Goal: Book appointment/travel/reservation

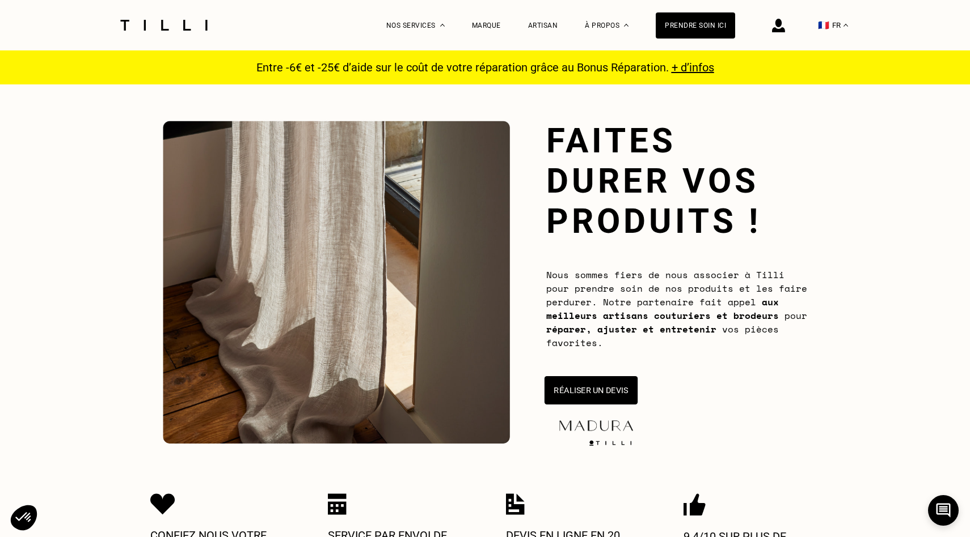
click at [613, 384] on button "Réaliser un devis" at bounding box center [590, 390] width 93 height 28
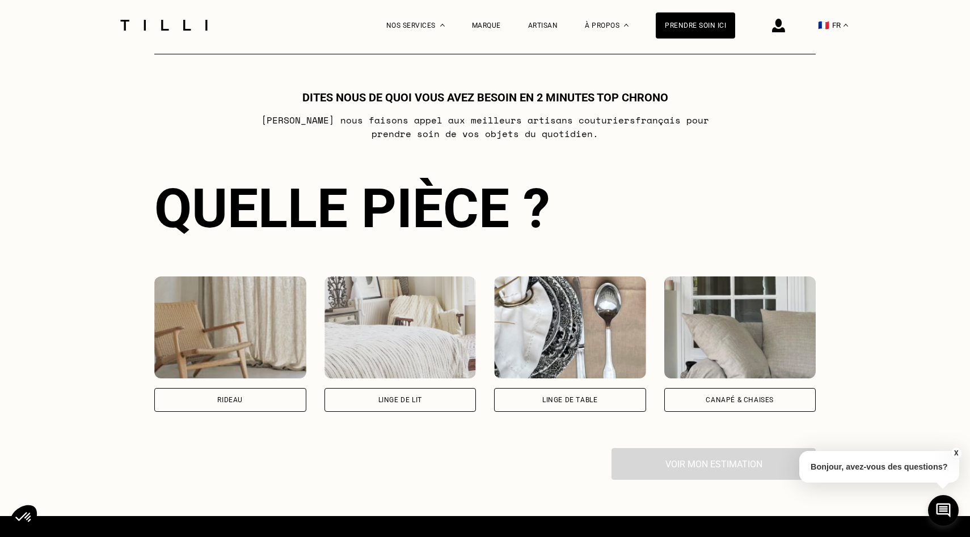
scroll to position [616, 0]
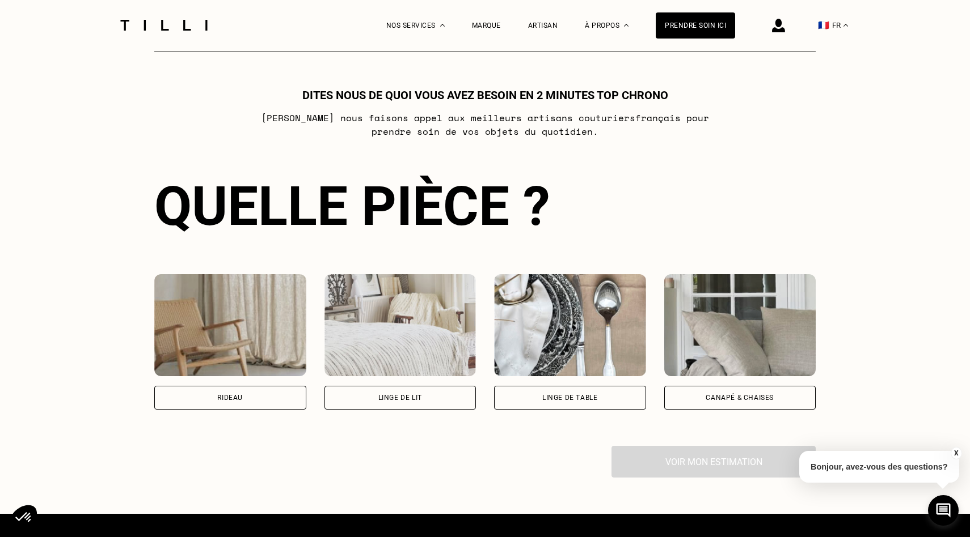
click at [229, 401] on div "Rideau" at bounding box center [230, 398] width 152 height 24
select select "FR"
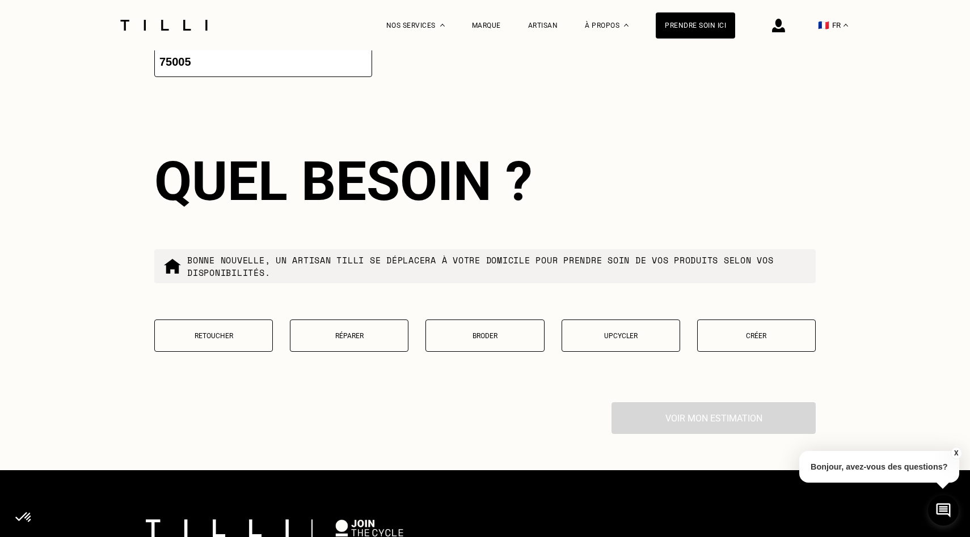
scroll to position [1235, 0]
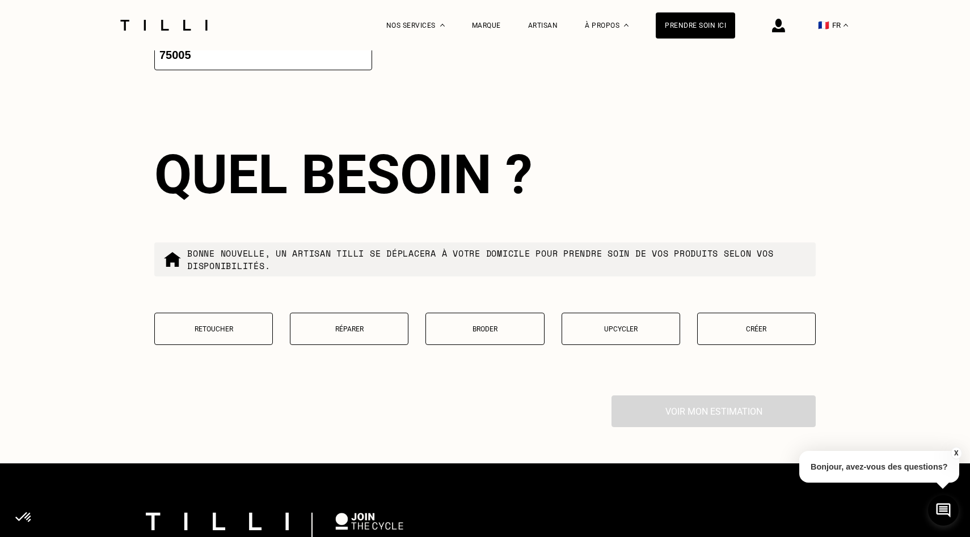
click at [255, 337] on button "Retoucher" at bounding box center [213, 329] width 118 height 32
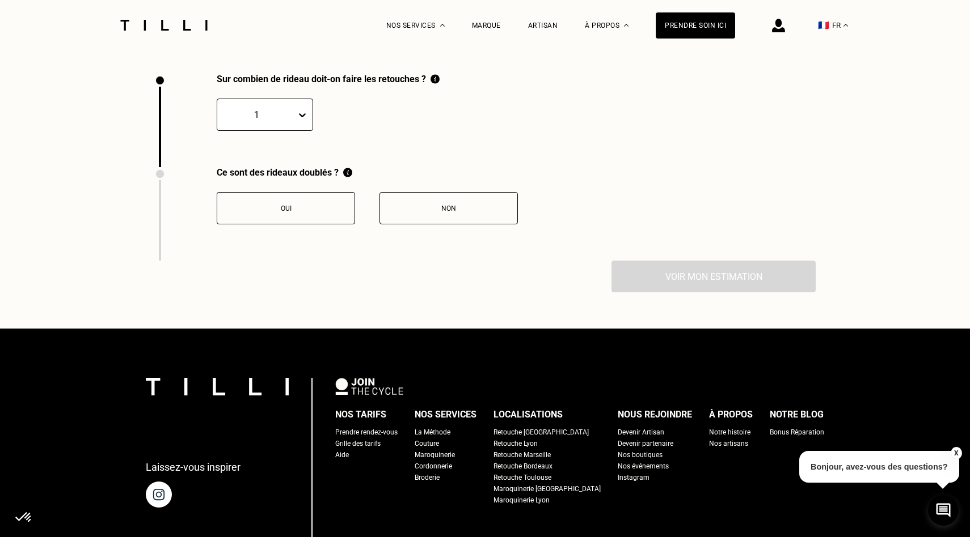
scroll to position [1561, 0]
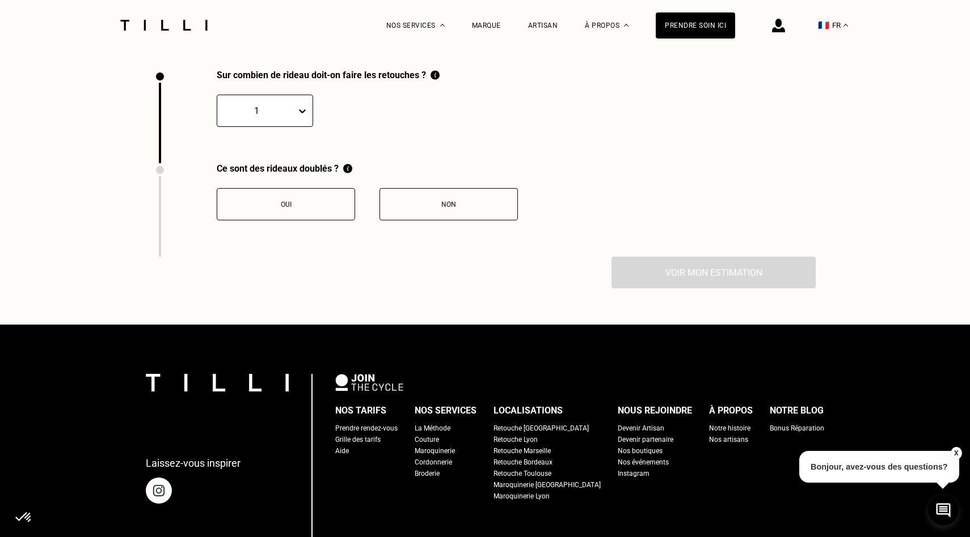
click at [305, 114] on icon at bounding box center [302, 110] width 11 height 11
click at [275, 219] on div "9" at bounding box center [265, 223] width 96 height 21
click at [475, 203] on div "Non" at bounding box center [449, 205] width 126 height 8
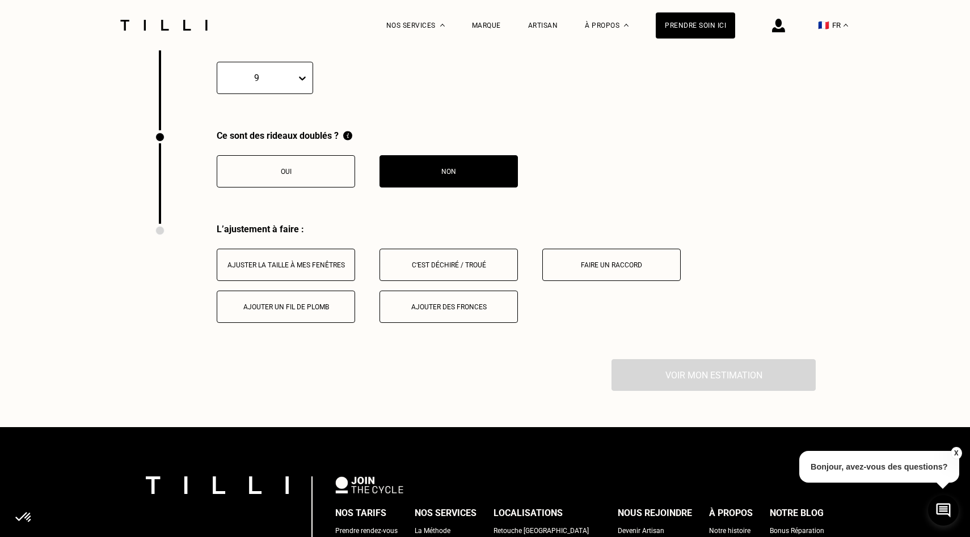
scroll to position [1577, 0]
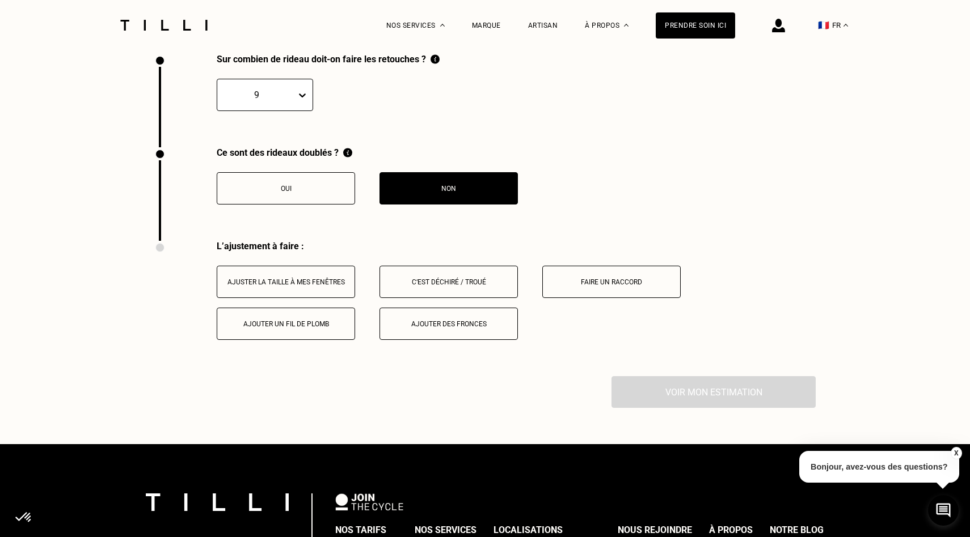
click at [299, 287] on button "Ajuster la taille à mes fenêtres" at bounding box center [286, 282] width 138 height 32
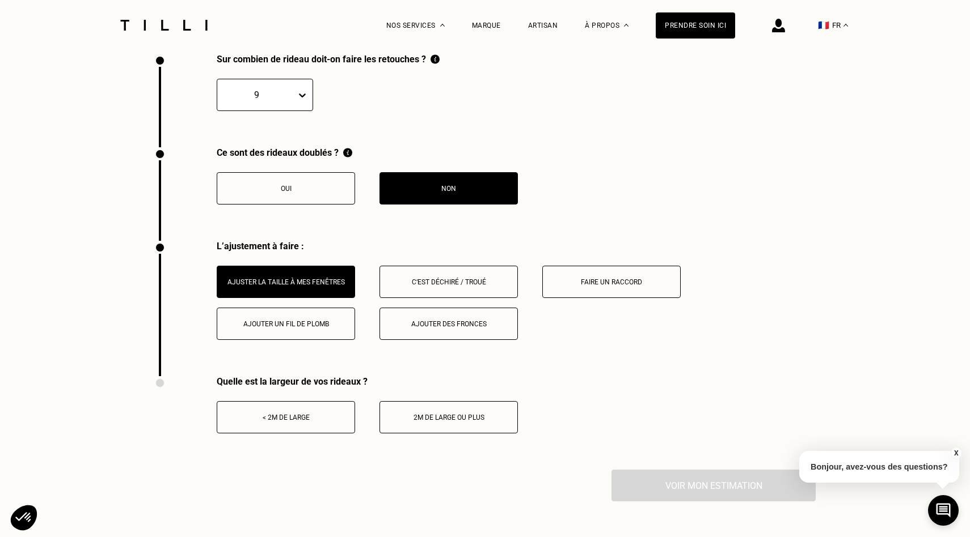
click at [620, 280] on div "Faire un raccord" at bounding box center [611, 282] width 126 height 8
click at [334, 428] on button "< 2m de large" at bounding box center [286, 417] width 138 height 32
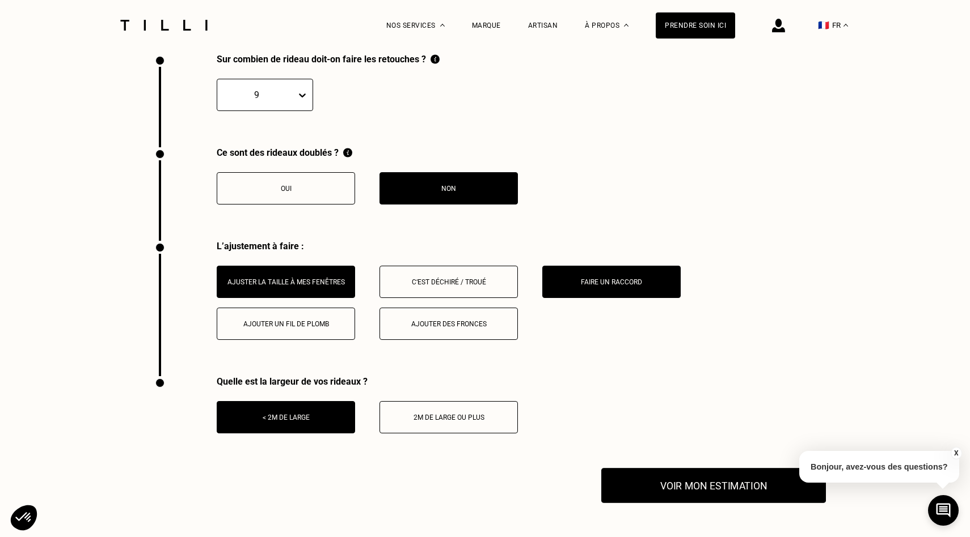
click at [676, 489] on button "Voir mon estimation" at bounding box center [713, 485] width 225 height 35
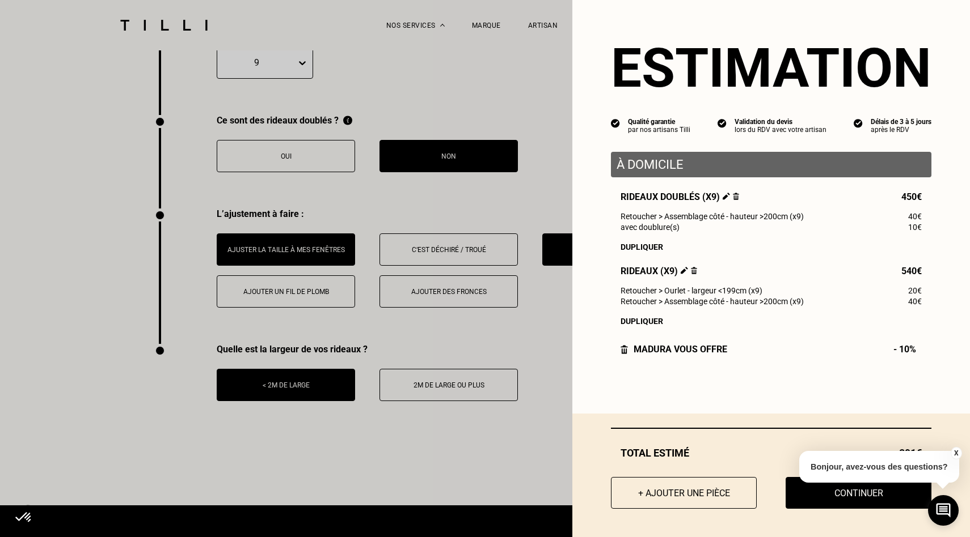
scroll to position [1612, 0]
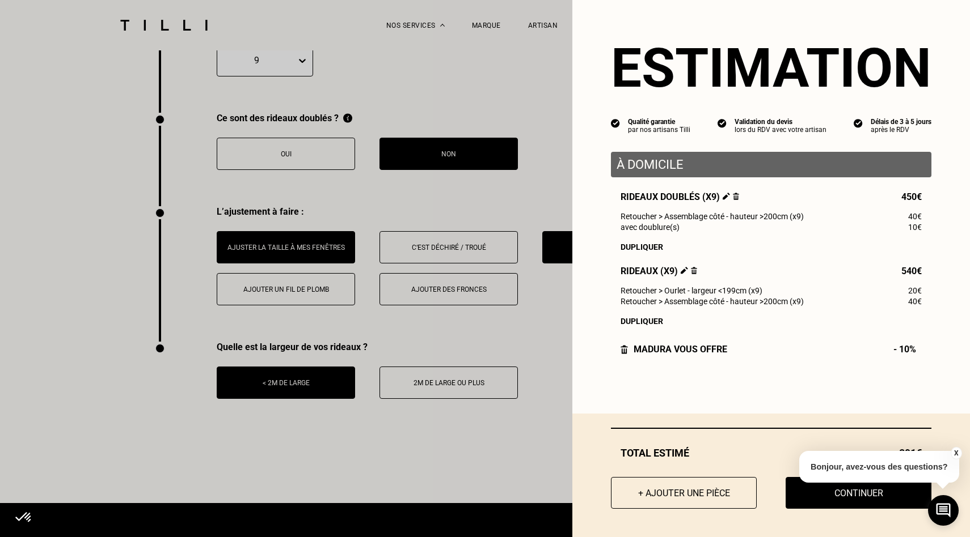
click at [736, 195] on img at bounding box center [736, 196] width 6 height 7
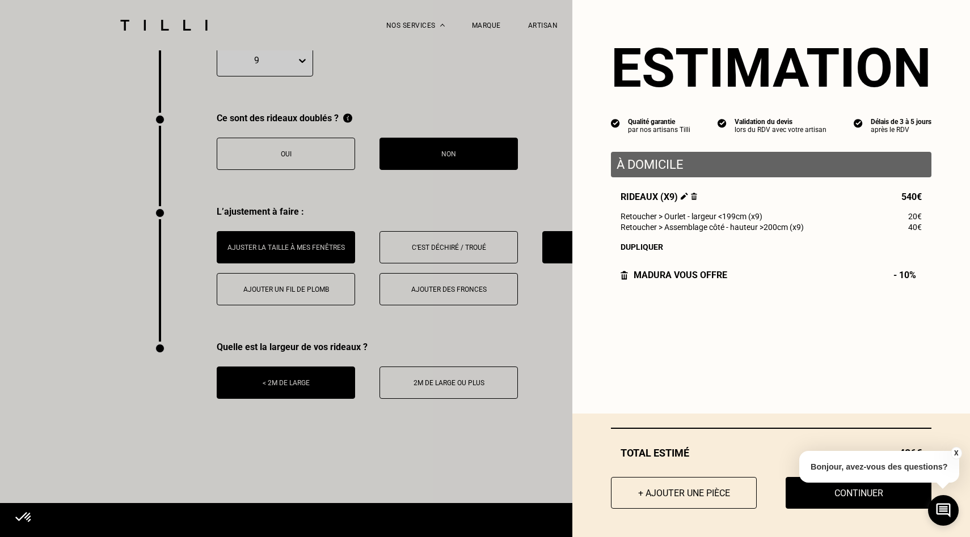
click at [954, 454] on button "X" at bounding box center [955, 453] width 11 height 12
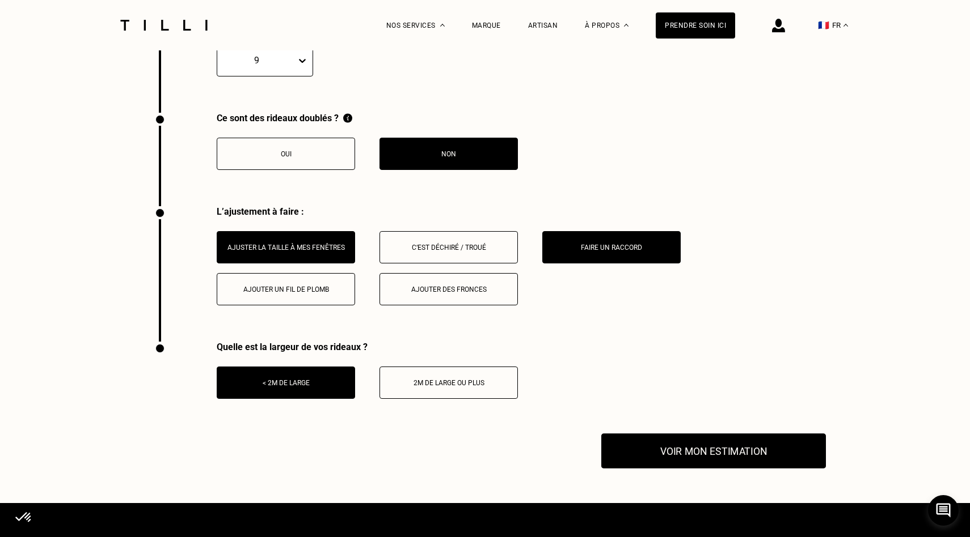
click at [715, 442] on button "Voir mon estimation" at bounding box center [713, 451] width 225 height 35
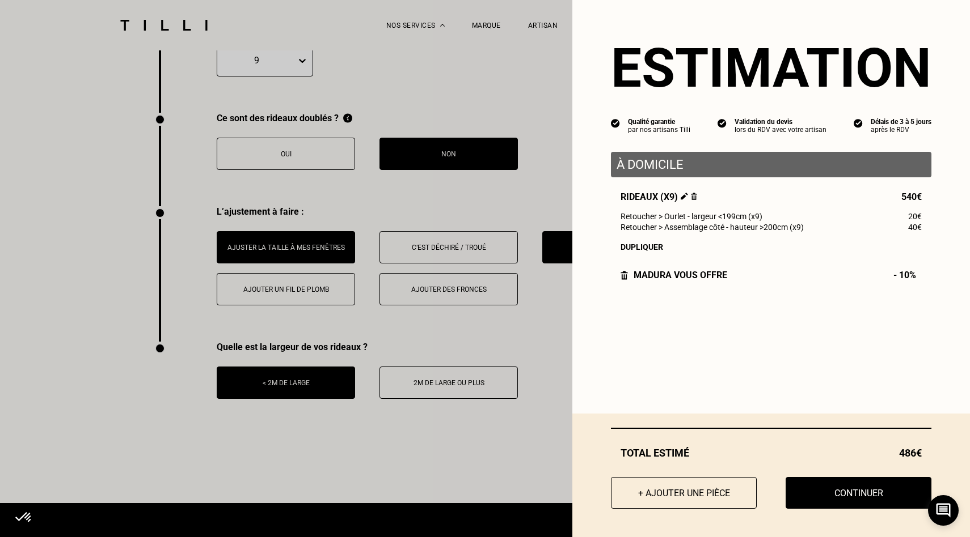
click at [634, 248] on div "Dupliquer" at bounding box center [770, 247] width 301 height 9
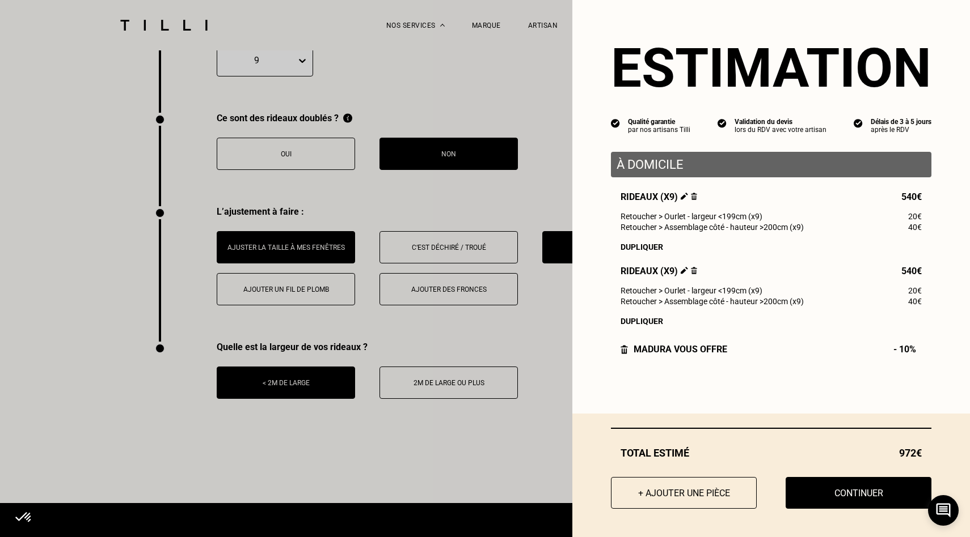
click at [624, 352] on img at bounding box center [623, 349] width 7 height 9
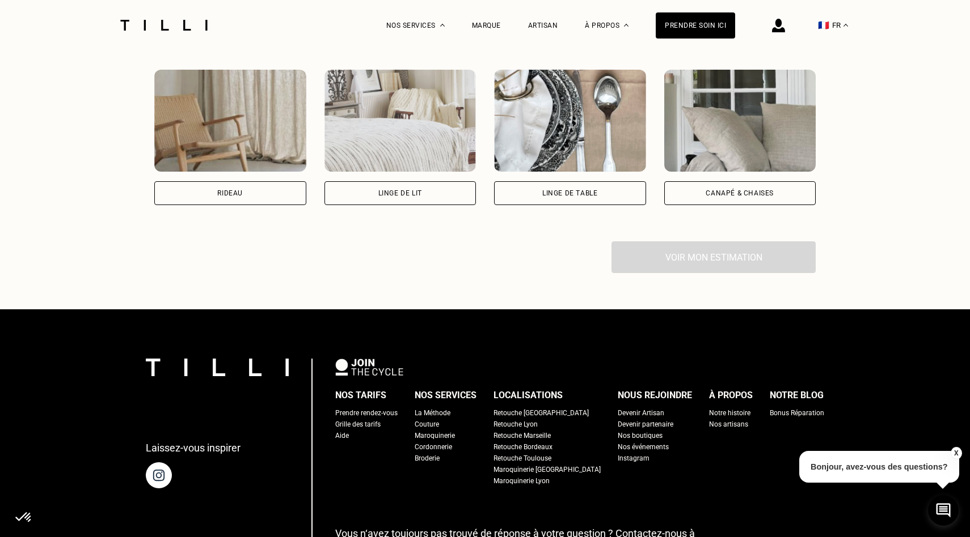
scroll to position [814, 0]
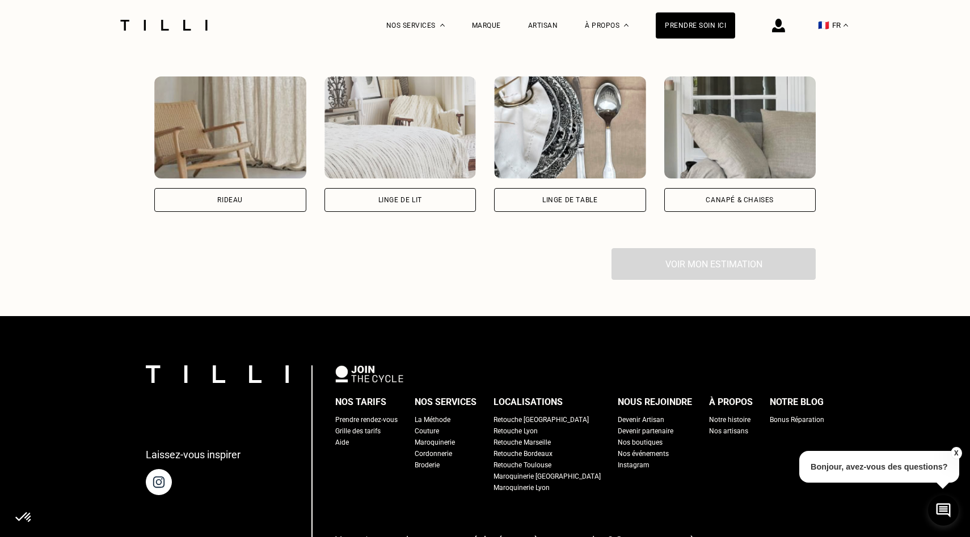
click at [273, 194] on div "Rideau" at bounding box center [230, 200] width 152 height 24
select select "FR"
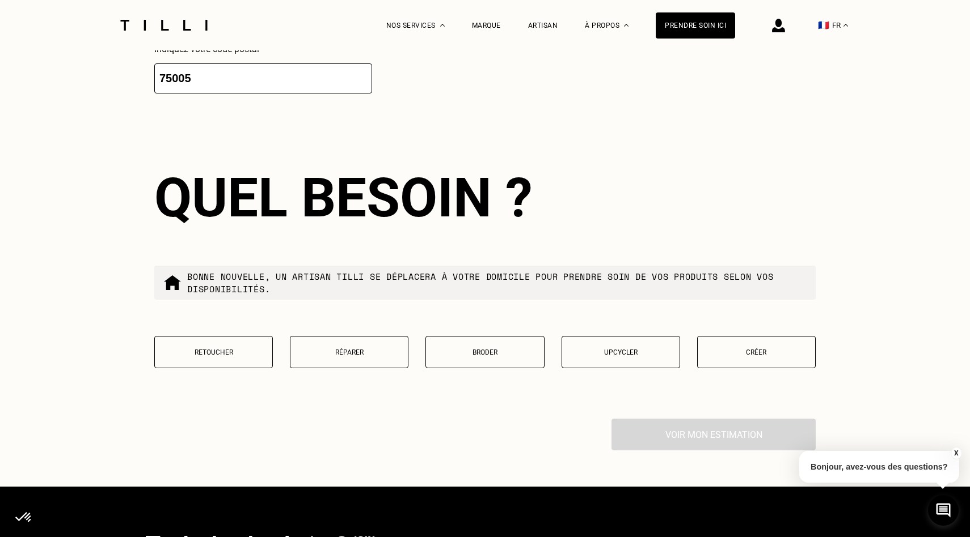
scroll to position [1214, 0]
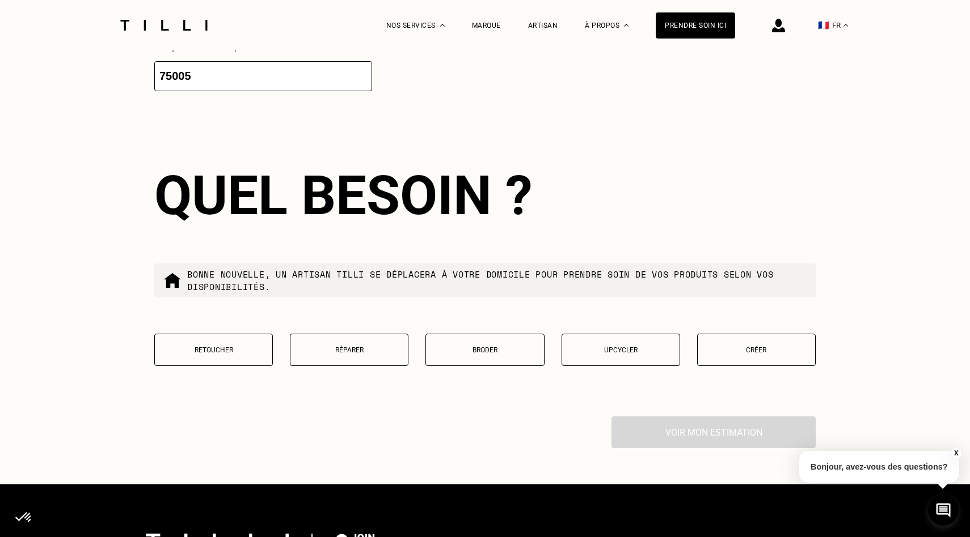
click at [249, 361] on button "Retoucher" at bounding box center [213, 350] width 118 height 32
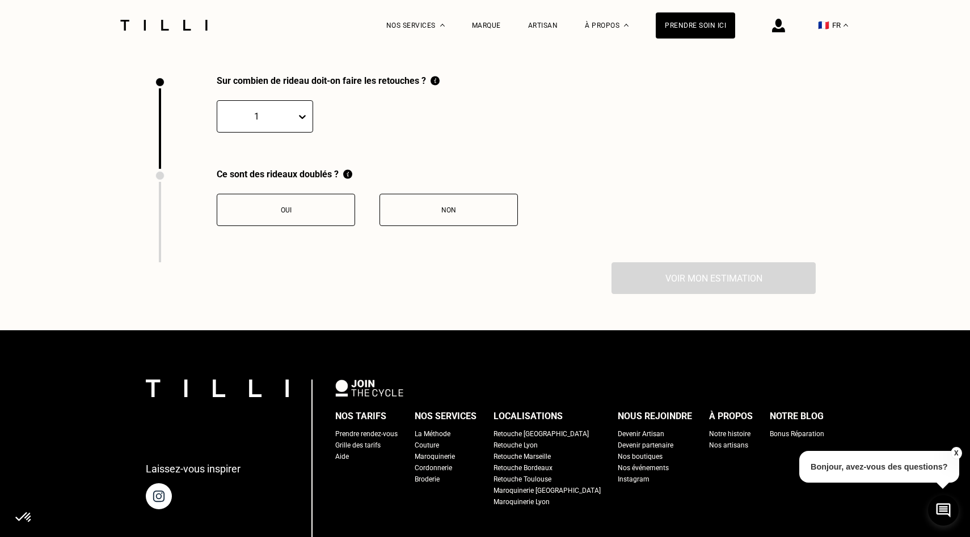
scroll to position [1561, 0]
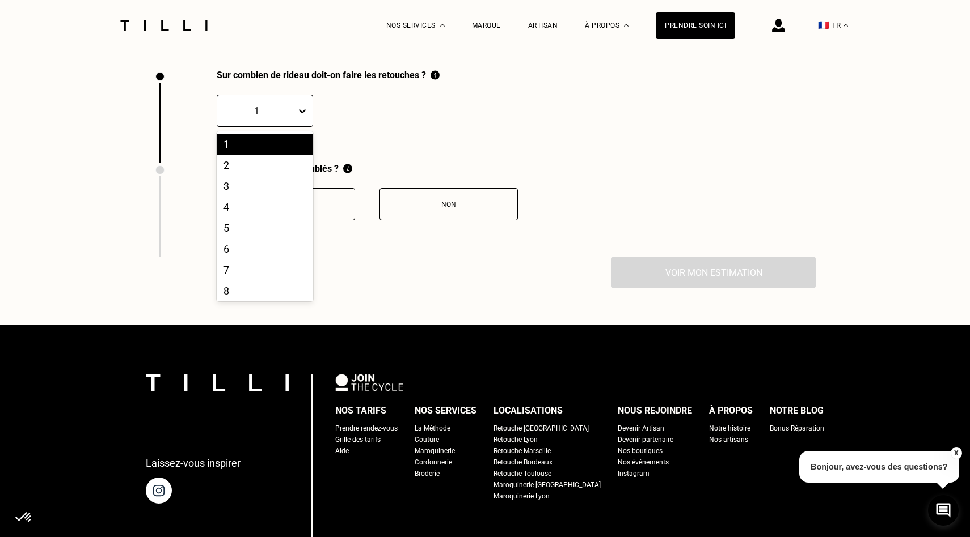
click at [303, 117] on div at bounding box center [305, 111] width 16 height 20
click at [269, 227] on div "6" at bounding box center [265, 223] width 96 height 21
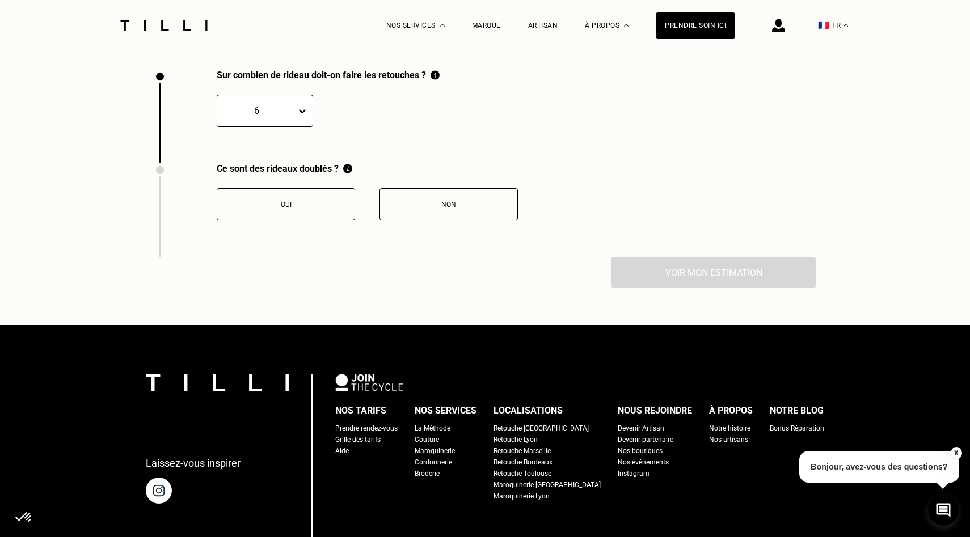
click at [422, 214] on button "Non" at bounding box center [448, 204] width 138 height 32
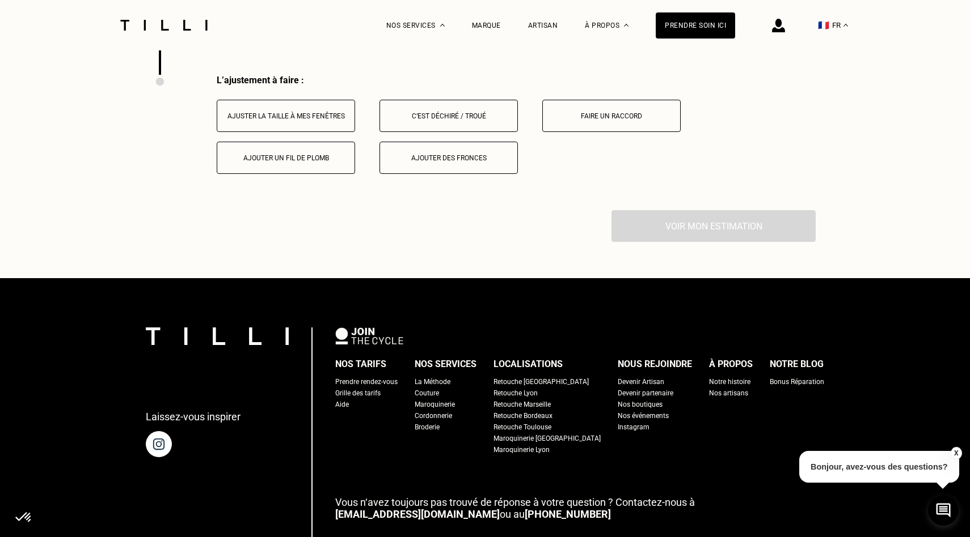
scroll to position [1749, 0]
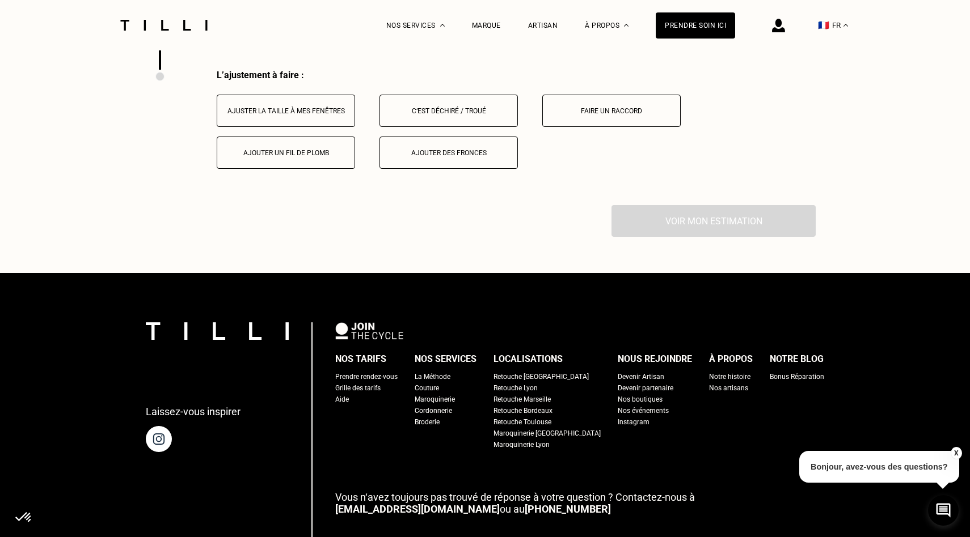
click at [315, 115] on button "Ajuster la taille à mes fenêtres" at bounding box center [286, 111] width 138 height 32
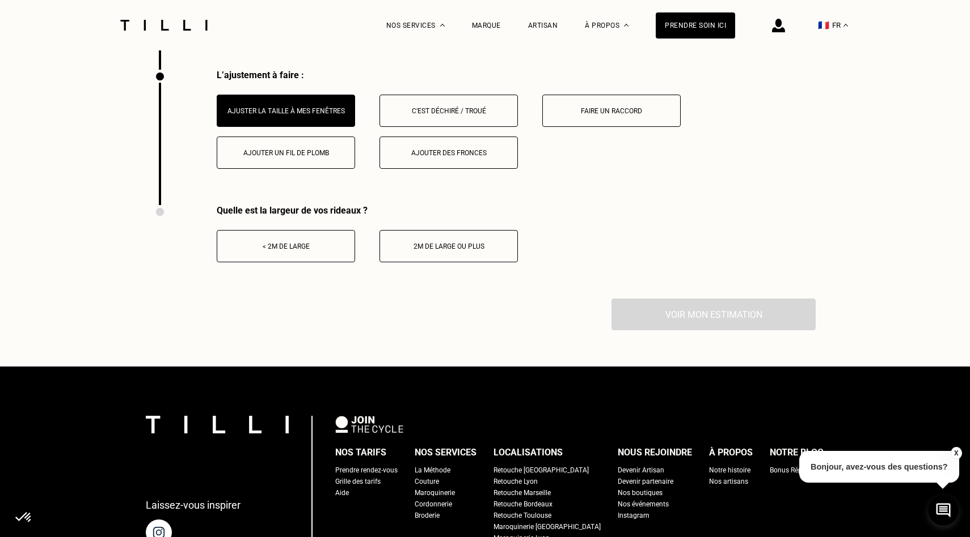
click at [601, 116] on button "Faire un raccord" at bounding box center [611, 111] width 138 height 32
click at [265, 252] on button "< 2m de large" at bounding box center [286, 246] width 138 height 32
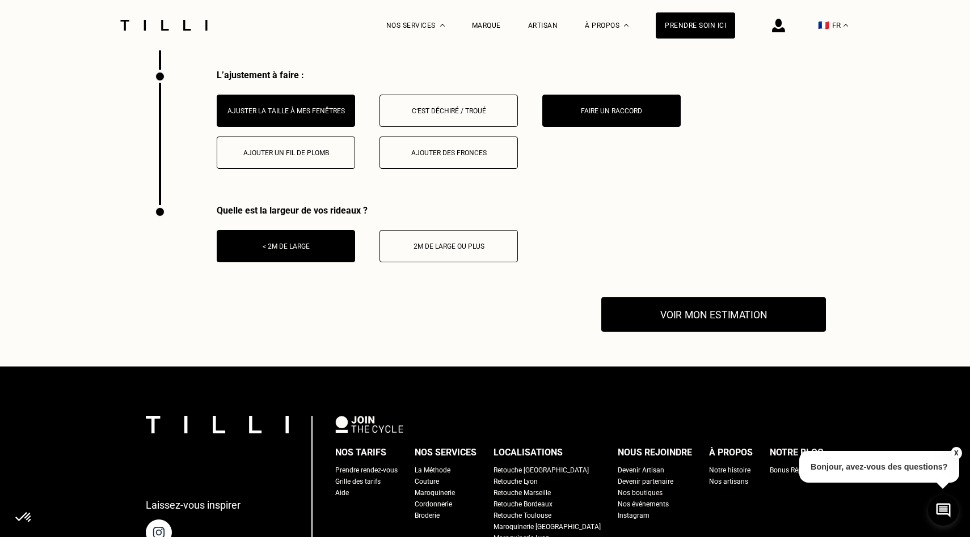
click at [706, 317] on button "Voir mon estimation" at bounding box center [713, 314] width 225 height 35
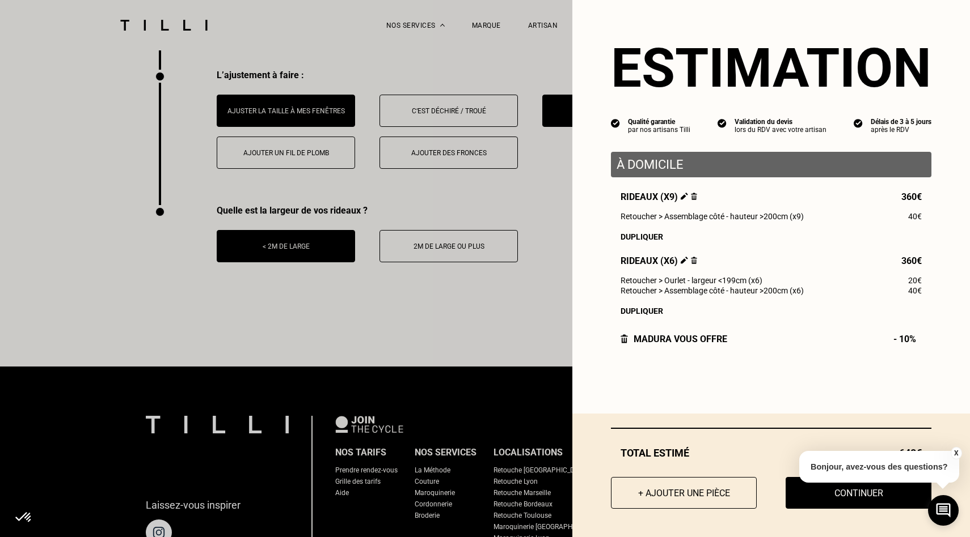
click at [695, 196] on img at bounding box center [694, 196] width 6 height 7
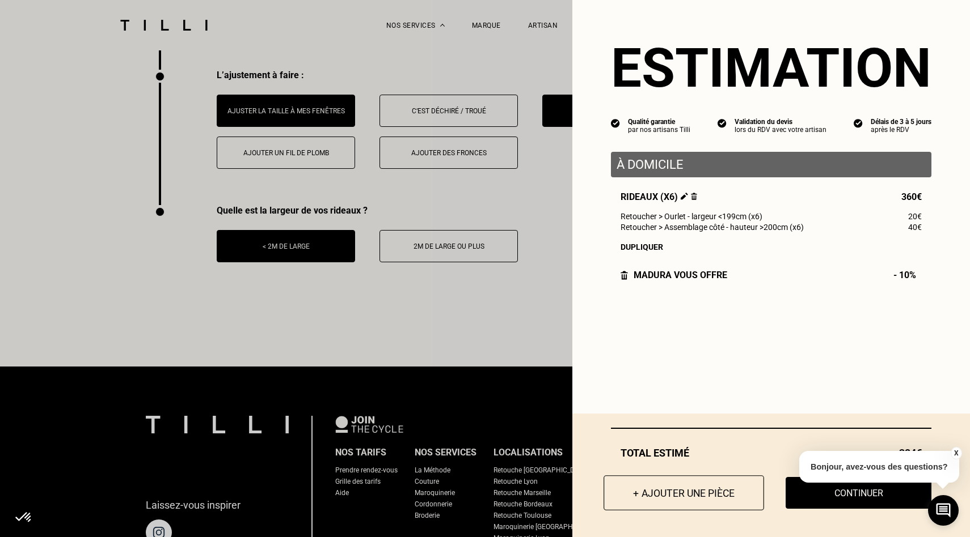
click at [673, 496] on button "+ Ajouter une pièce" at bounding box center [683, 493] width 160 height 35
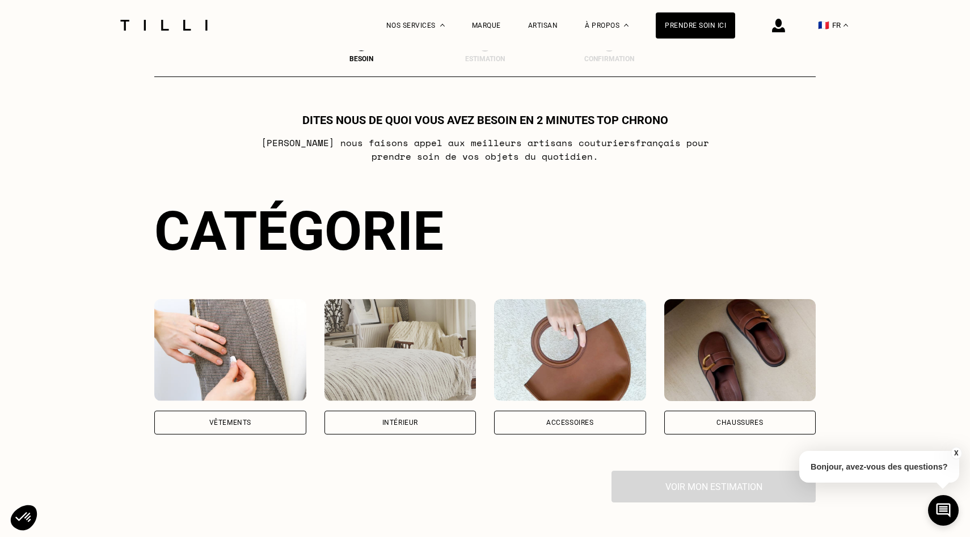
scroll to position [592, 0]
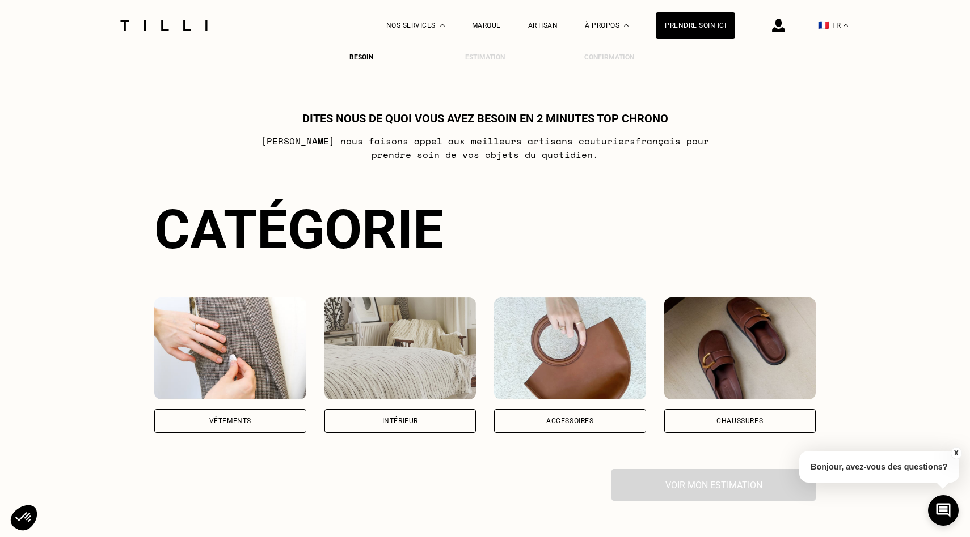
click at [420, 426] on div "Intérieur" at bounding box center [400, 421] width 152 height 24
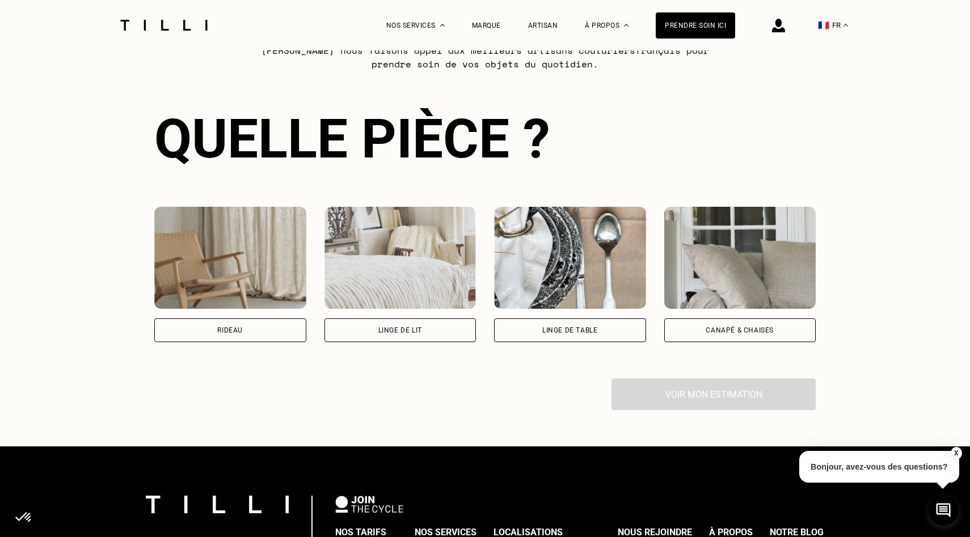
click at [252, 329] on div "Rideau" at bounding box center [230, 331] width 152 height 24
select select "FR"
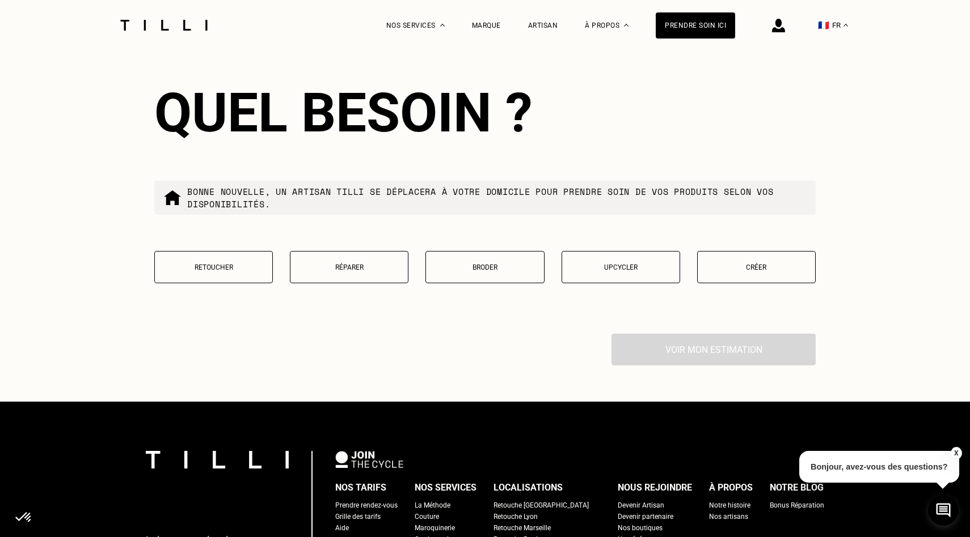
scroll to position [1299, 0]
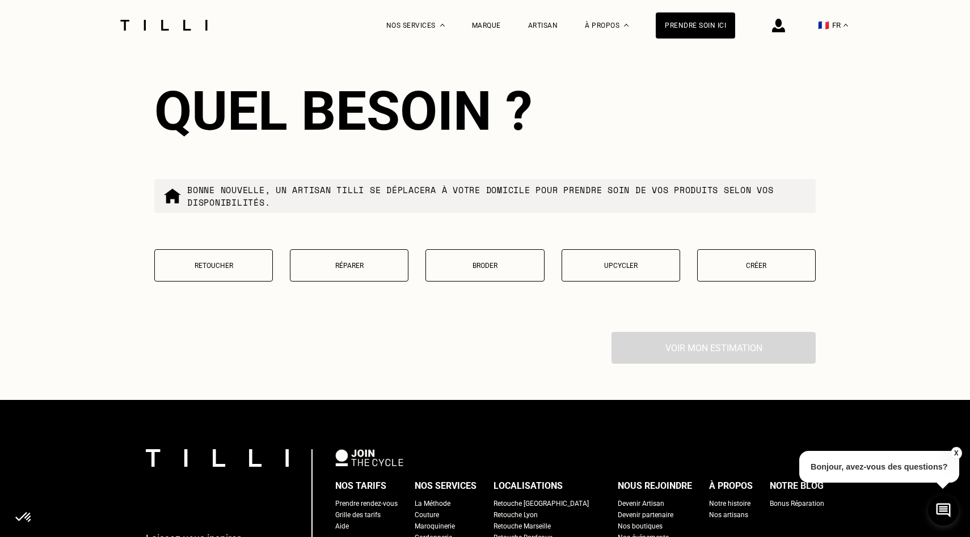
click at [245, 265] on p "Retoucher" at bounding box center [213, 266] width 106 height 8
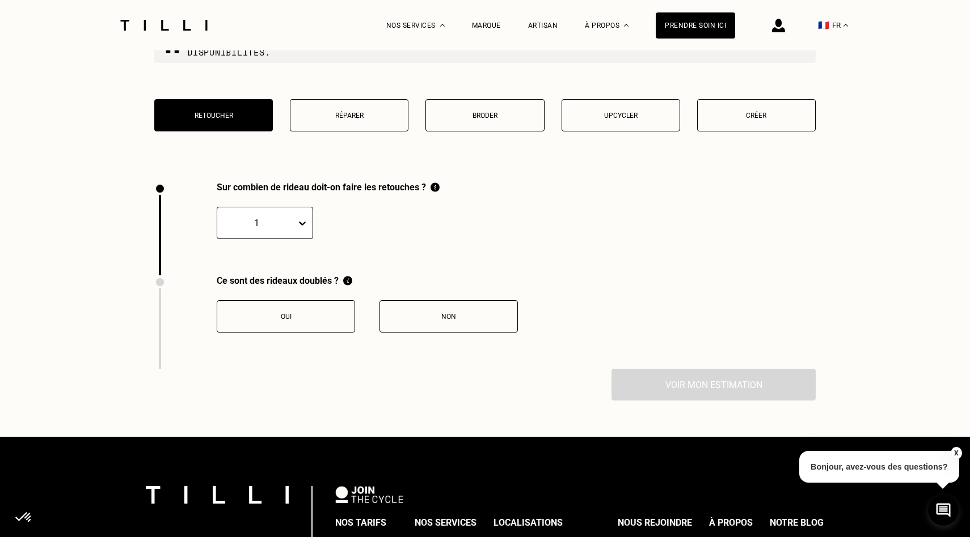
scroll to position [1439, 0]
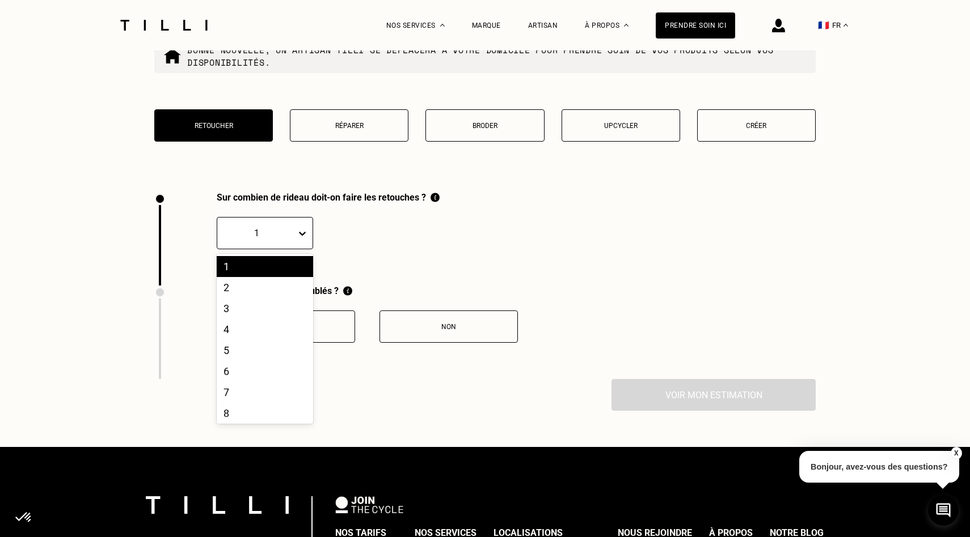
click at [302, 235] on icon at bounding box center [302, 234] width 7 height 4
click at [243, 308] on div "3" at bounding box center [265, 308] width 96 height 21
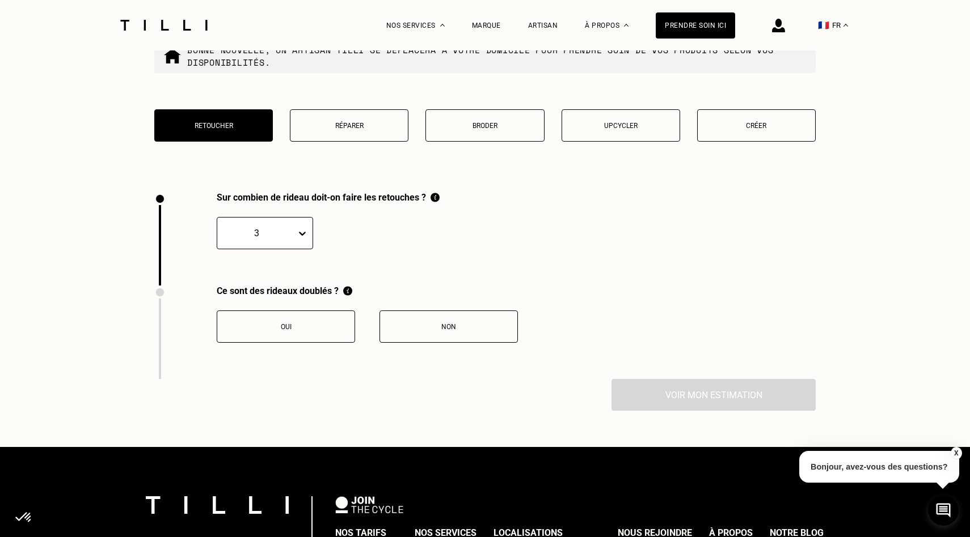
click at [426, 325] on div "Non" at bounding box center [449, 327] width 126 height 8
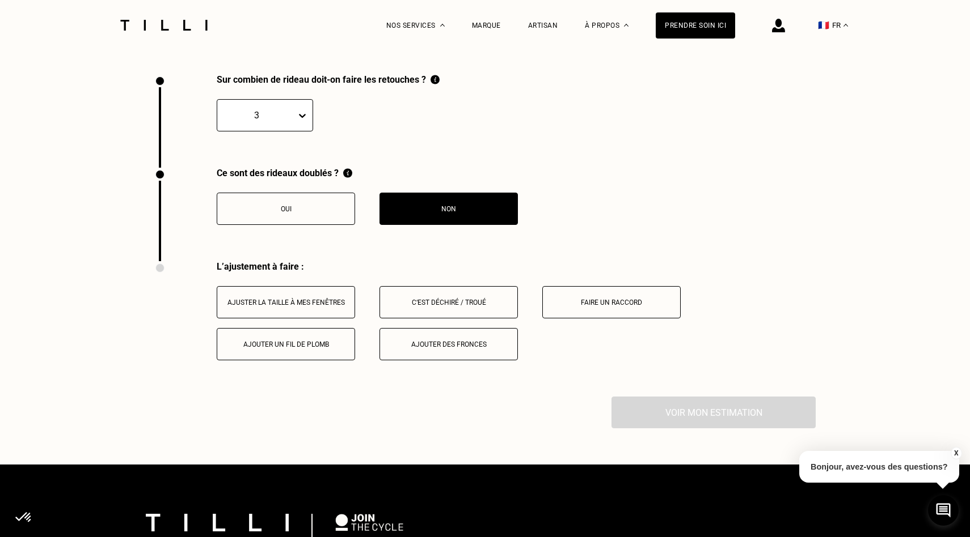
scroll to position [1555, 0]
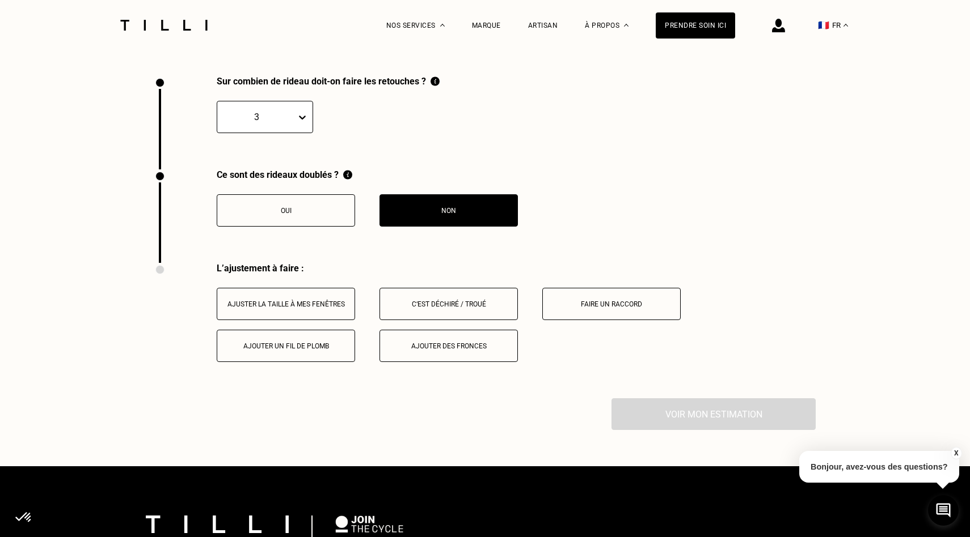
click at [309, 296] on button "Ajuster la taille à mes fenêtres" at bounding box center [286, 304] width 138 height 32
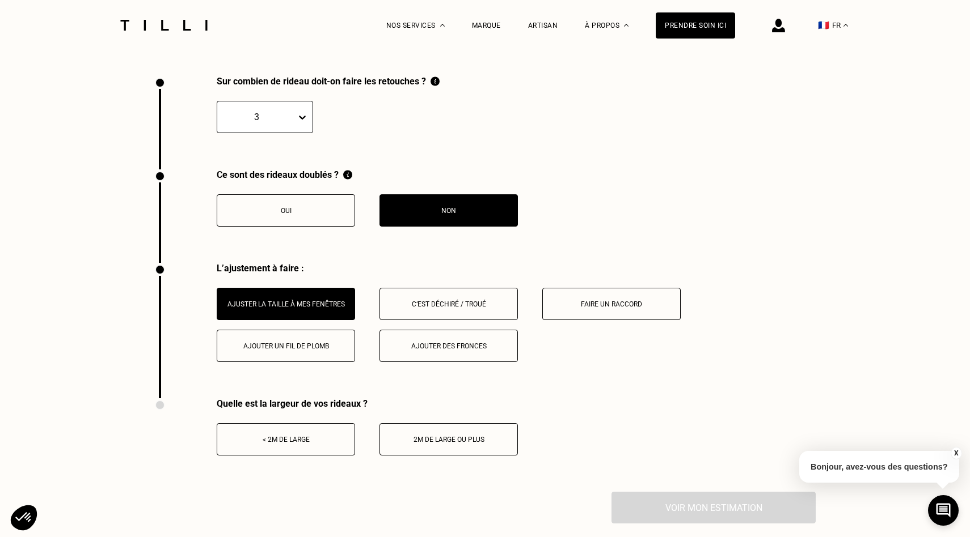
click at [289, 443] on div "< 2m de large" at bounding box center [286, 440] width 126 height 8
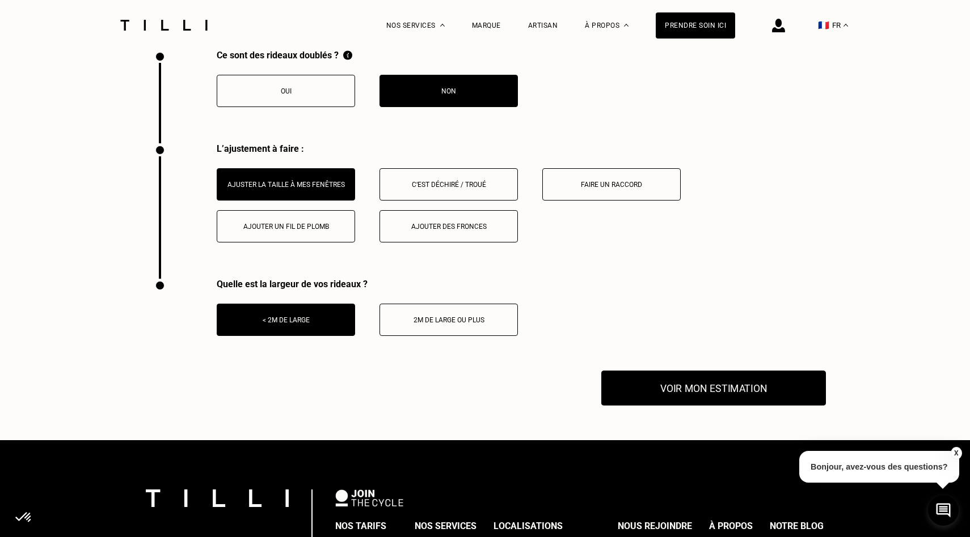
scroll to position [1676, 0]
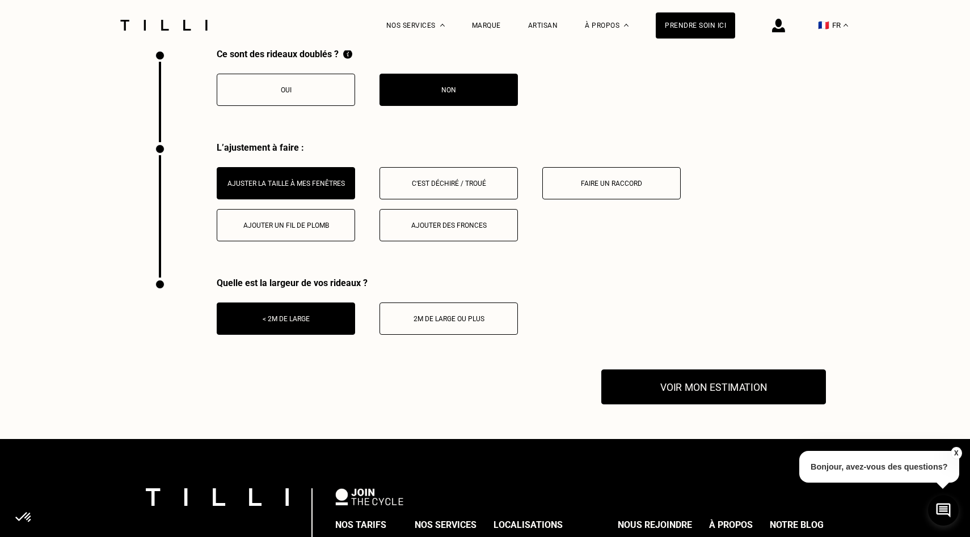
click at [692, 395] on button "Voir mon estimation" at bounding box center [713, 387] width 225 height 35
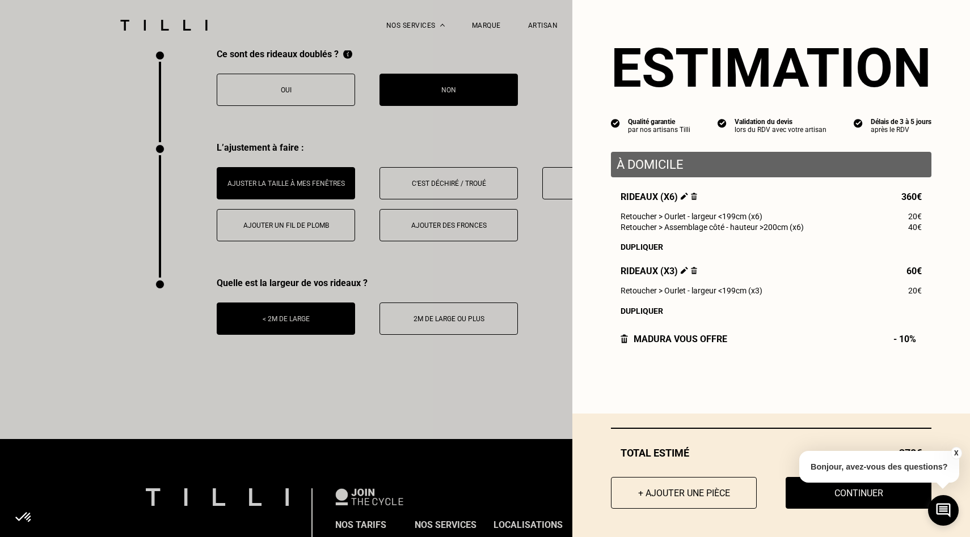
click at [956, 454] on button "X" at bounding box center [955, 453] width 11 height 12
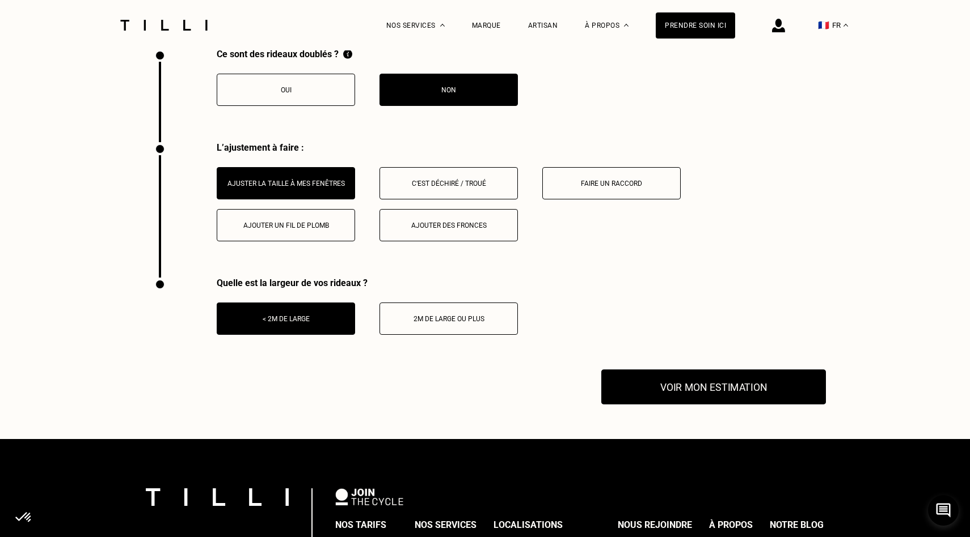
click at [772, 395] on button "Voir mon estimation" at bounding box center [713, 387] width 225 height 35
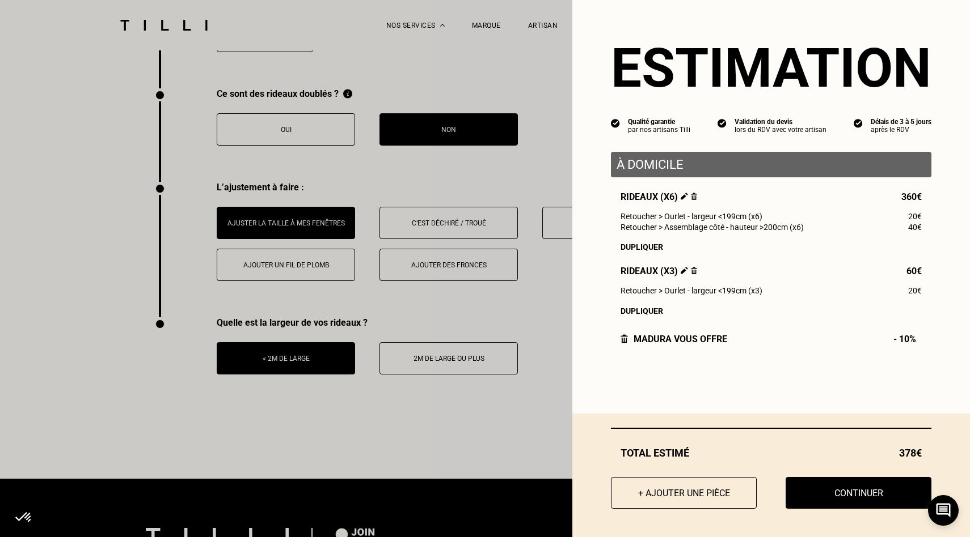
scroll to position [1636, 0]
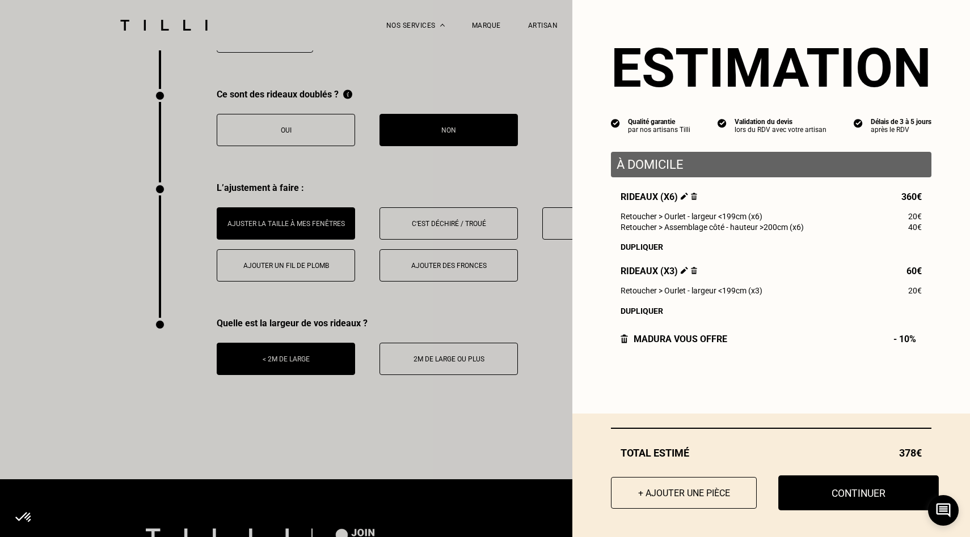
click at [848, 498] on button "Continuer" at bounding box center [858, 493] width 160 height 35
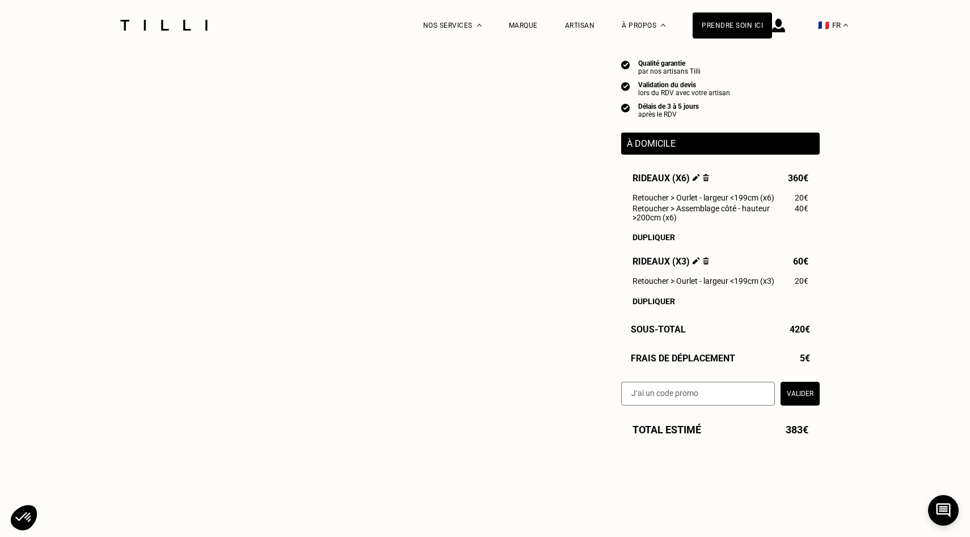
select select "FR"
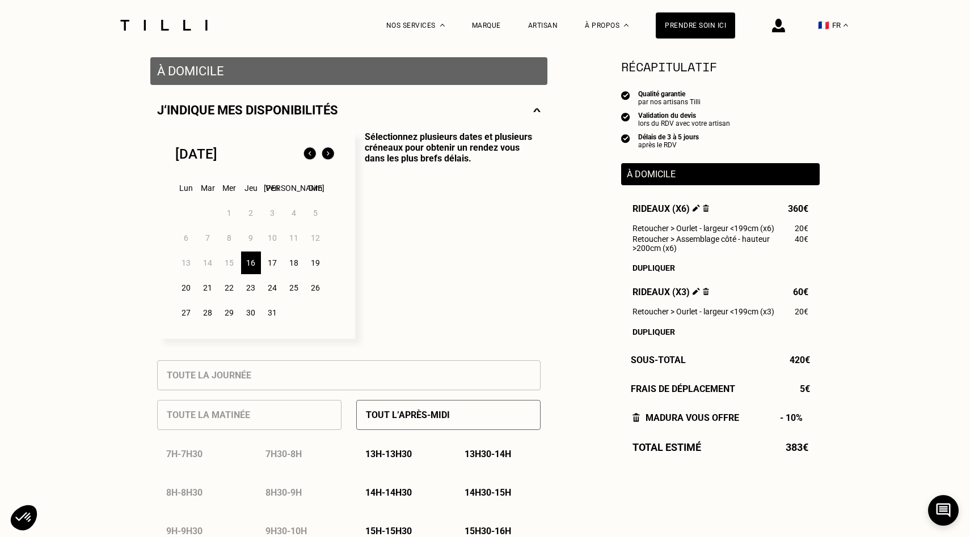
scroll to position [218, 0]
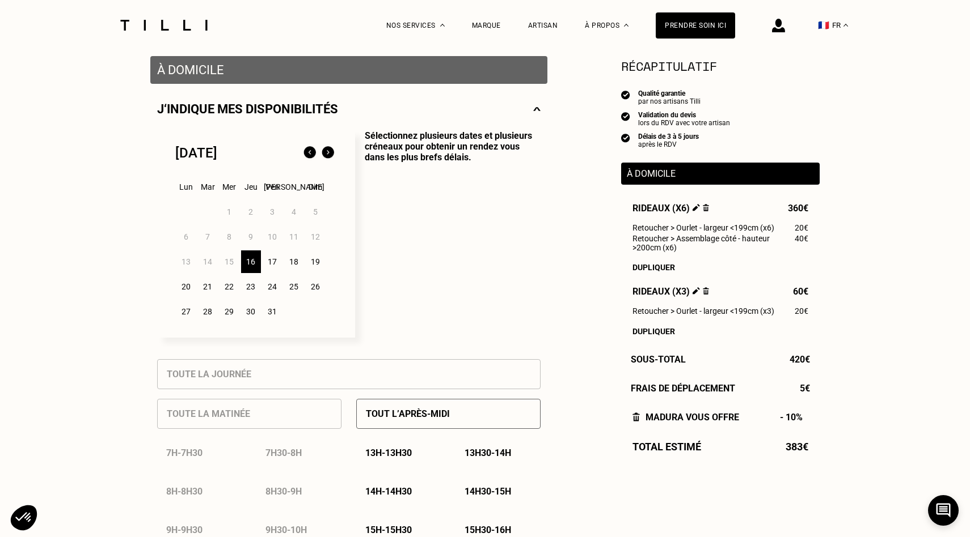
click at [252, 265] on div "16" at bounding box center [251, 262] width 20 height 23
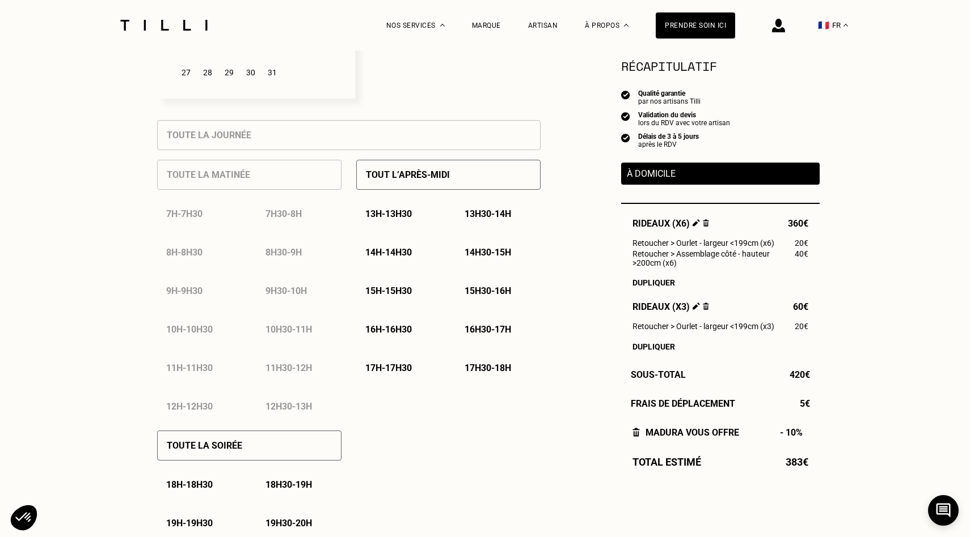
scroll to position [458, 0]
click at [379, 253] on p "14h - 14h30" at bounding box center [388, 252] width 46 height 11
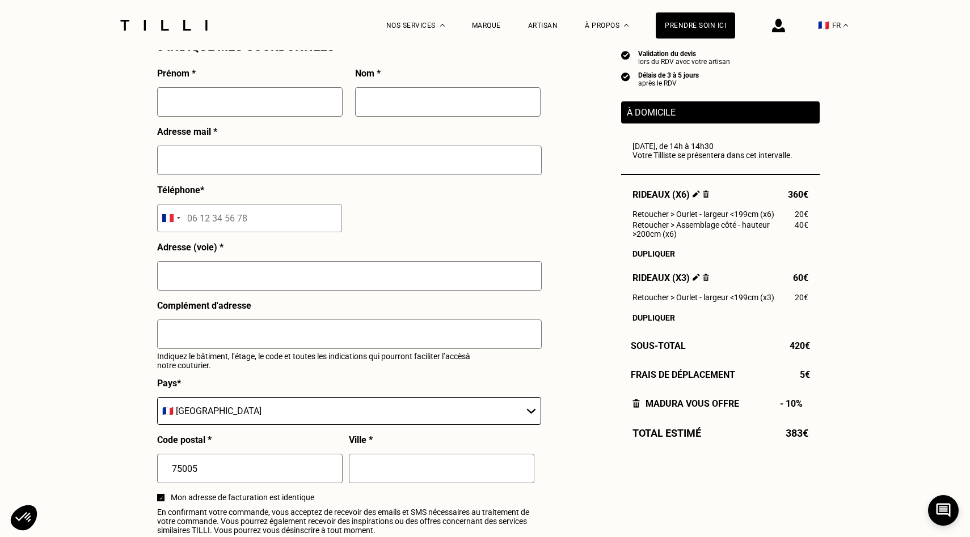
scroll to position [1062, 0]
click at [276, 101] on input "text" at bounding box center [249, 101] width 185 height 29
type input "[PERSON_NAME]"
type input "EL RADI"
click at [209, 160] on input "liviainterieurs" at bounding box center [349, 159] width 384 height 29
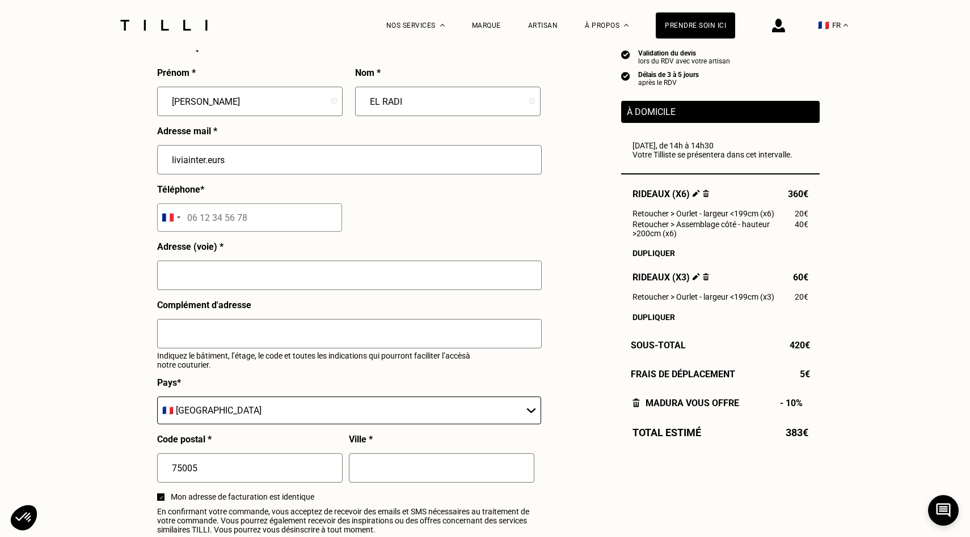
click at [183, 162] on input "liviainter.eurs" at bounding box center [349, 159] width 384 height 29
click at [229, 156] on input "liviainter.eurs" at bounding box center [349, 159] width 384 height 29
type input "livi"
click at [195, 163] on input "livi" at bounding box center [349, 159] width 384 height 29
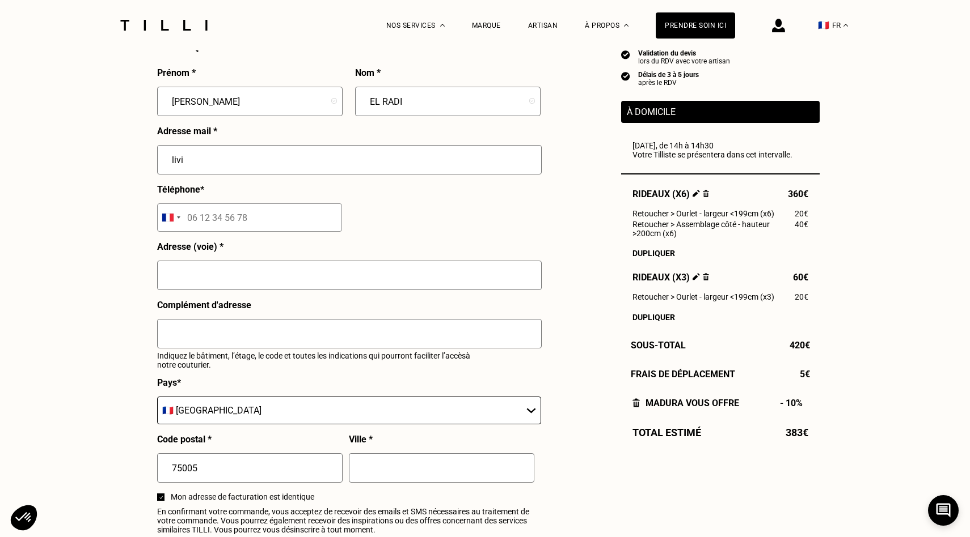
click at [195, 163] on input "livi" at bounding box center [349, 159] width 384 height 29
type input "[EMAIL_ADDRESS][DOMAIN_NAME]"
click at [386, 276] on input "text" at bounding box center [349, 275] width 384 height 29
type input "!"
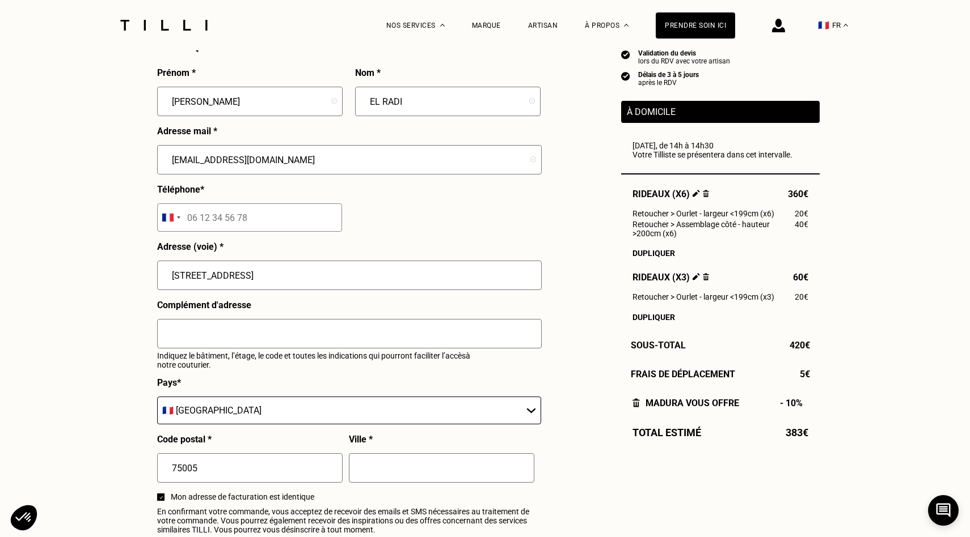
type input "[STREET_ADDRESS]"
click at [308, 207] on input "tel" at bounding box center [249, 218] width 185 height 28
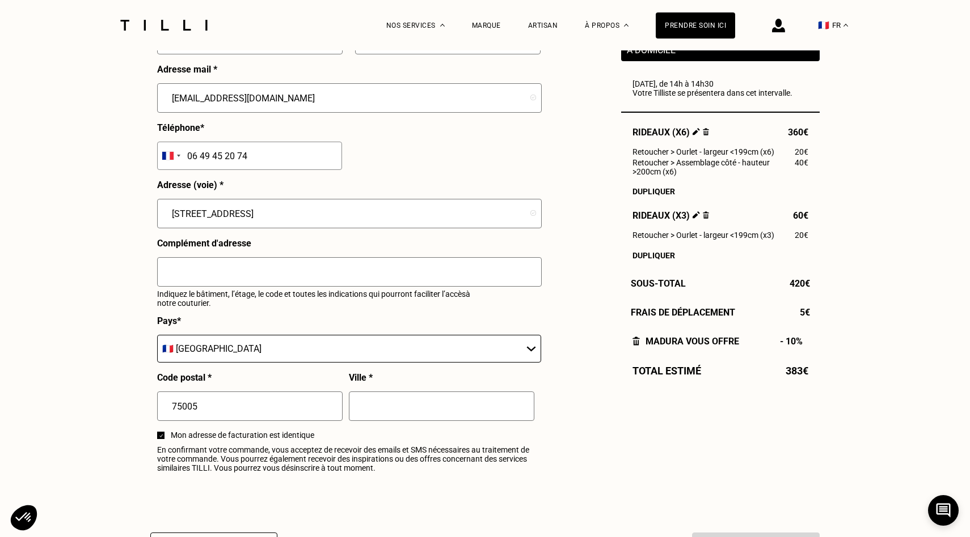
scroll to position [1152, 0]
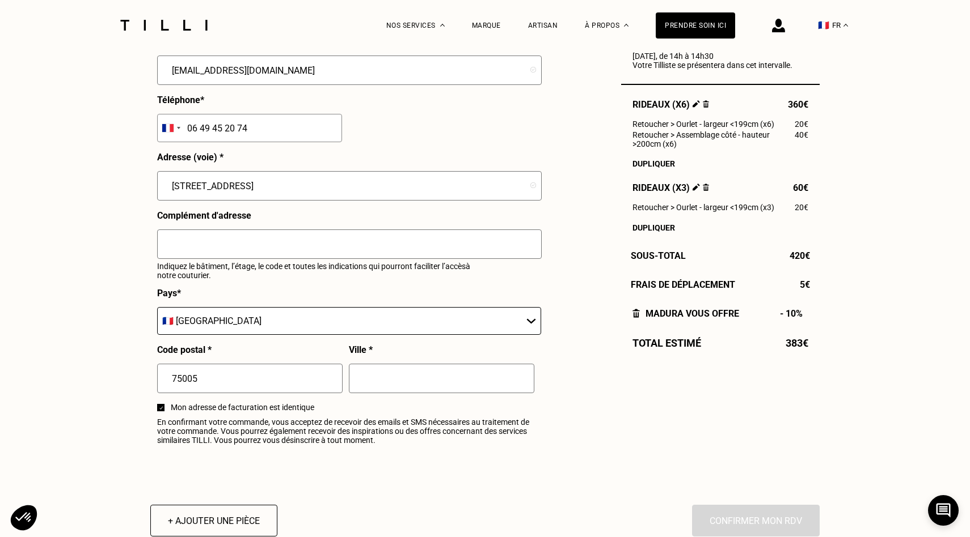
type input "06 49 45 20 74"
click at [399, 371] on input "text" at bounding box center [441, 378] width 185 height 29
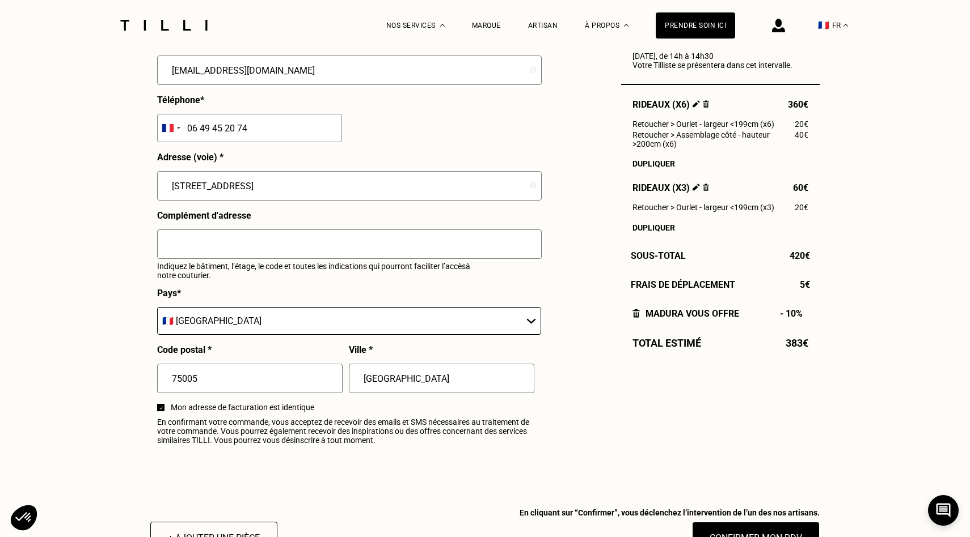
type input "[GEOGRAPHIC_DATA]"
click at [265, 449] on div "Prénom * [PERSON_NAME] * EL RADI Adresse mail * [EMAIL_ADDRESS][DOMAIN_NAME] Té…" at bounding box center [348, 214] width 383 height 473
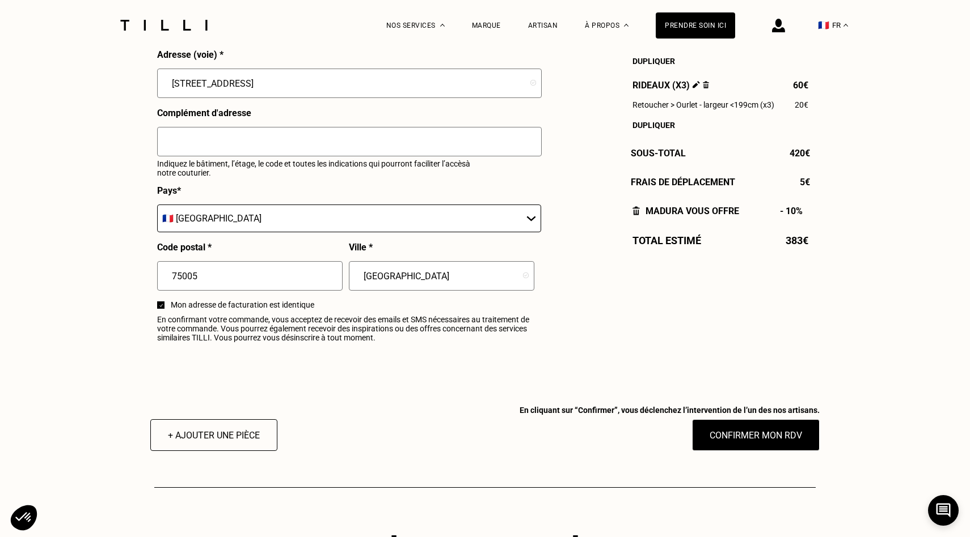
scroll to position [1258, 0]
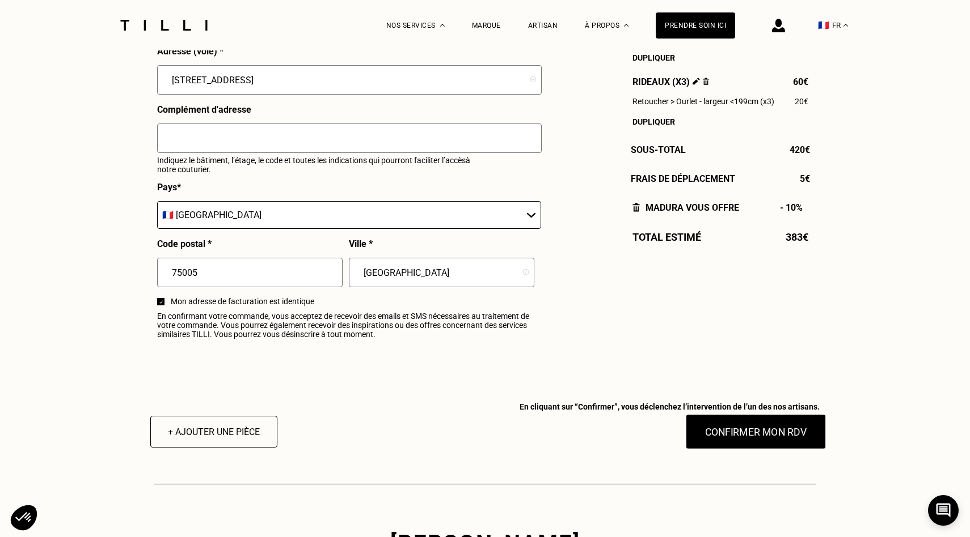
click at [730, 433] on button "Confirmer mon RDV" at bounding box center [755, 431] width 141 height 35
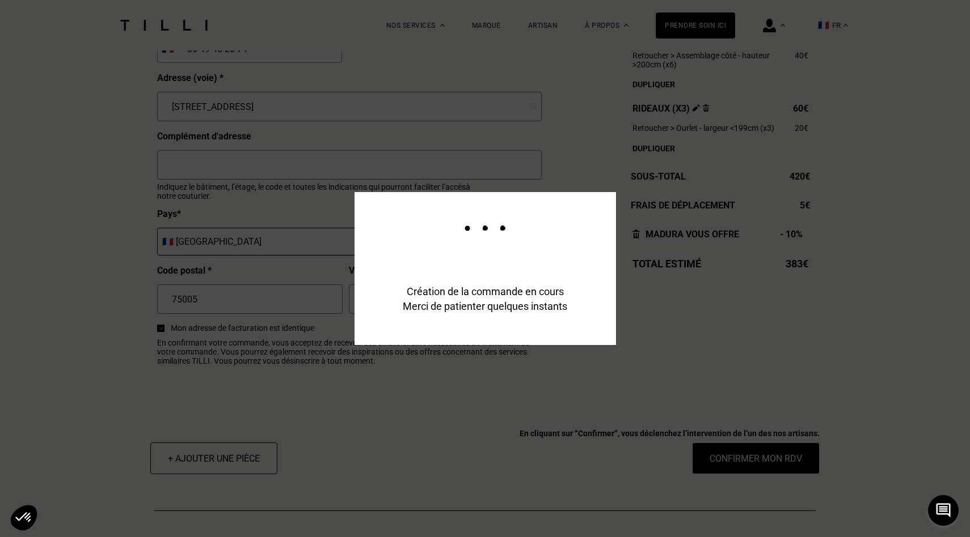
scroll to position [1285, 0]
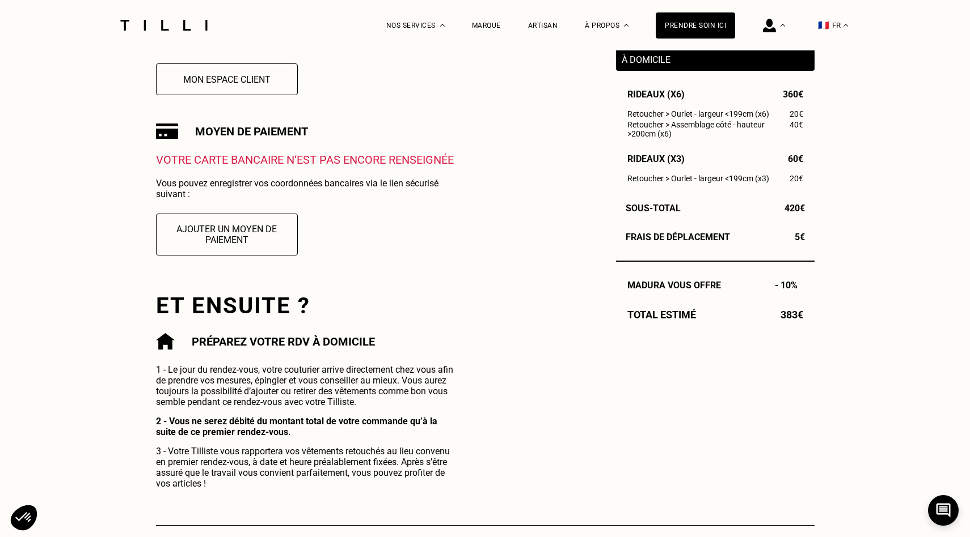
scroll to position [335, 0]
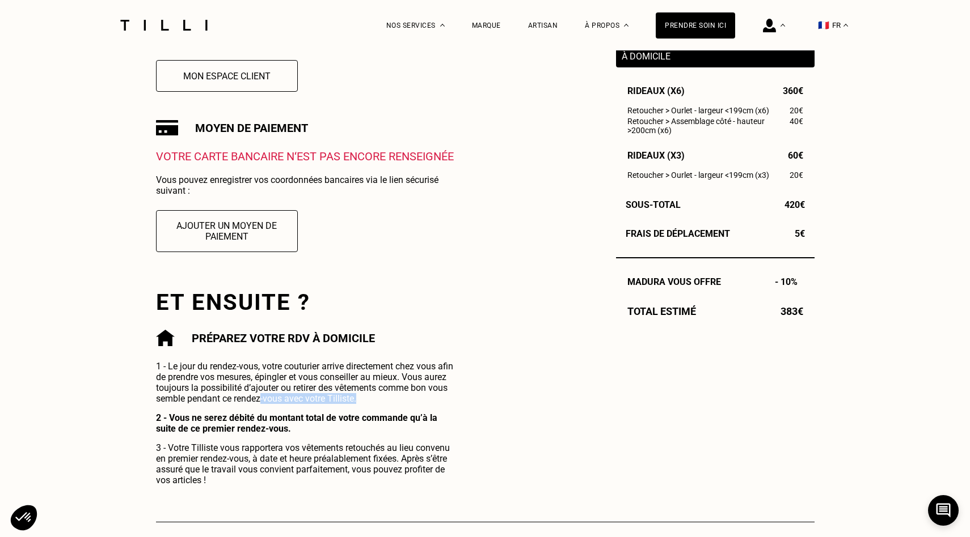
drag, startPoint x: 263, startPoint y: 393, endPoint x: 443, endPoint y: 400, distance: 180.4
click at [443, 400] on p "1 - Le jour du rendez-vous, votre couturier arrive directement chez vous afin d…" at bounding box center [307, 382] width 302 height 43
click at [421, 385] on p "1 - Le jour du rendez-vous, votre couturier arrive directement chez vous afin d…" at bounding box center [307, 382] width 302 height 43
drag, startPoint x: 342, startPoint y: 387, endPoint x: 455, endPoint y: 384, distance: 112.3
click at [455, 384] on p "1 - Le jour du rendez-vous, votre couturier arrive directement chez vous afin d…" at bounding box center [307, 382] width 302 height 43
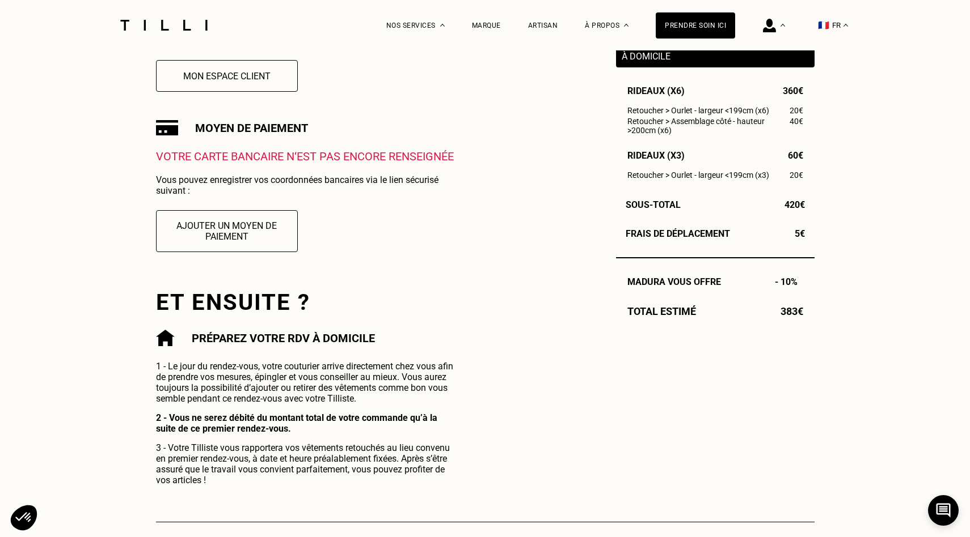
click at [273, 396] on p "1 - Le jour du rendez-vous, votre couturier arrive directement chez vous afin d…" at bounding box center [307, 382] width 302 height 43
drag, startPoint x: 257, startPoint y: 400, endPoint x: 358, endPoint y: 400, distance: 100.9
click at [358, 400] on p "1 - Le jour du rendez-vous, votre couturier arrive directement chez vous afin d…" at bounding box center [307, 382] width 302 height 43
click at [375, 403] on p "1 - Le jour du rendez-vous, votre couturier arrive directement chez vous afin d…" at bounding box center [307, 382] width 302 height 43
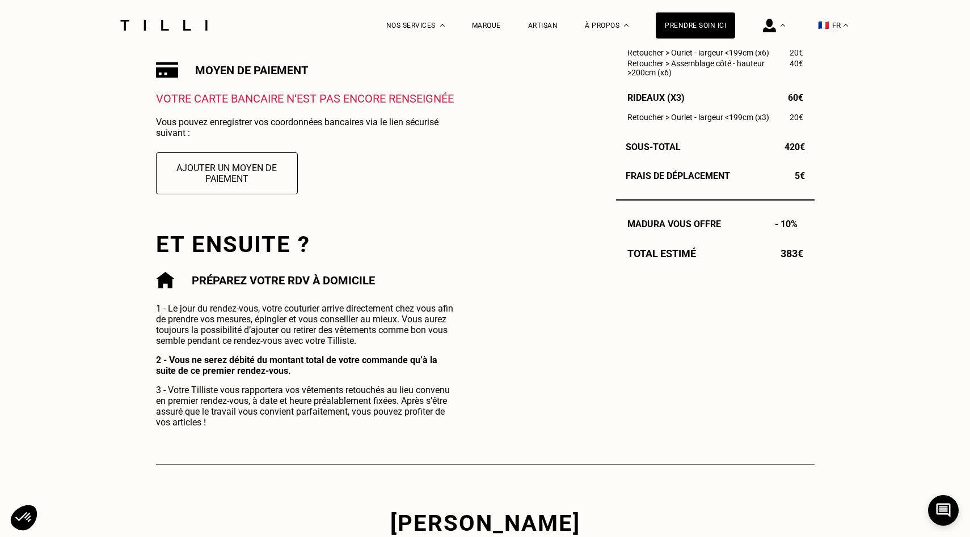
scroll to position [393, 0]
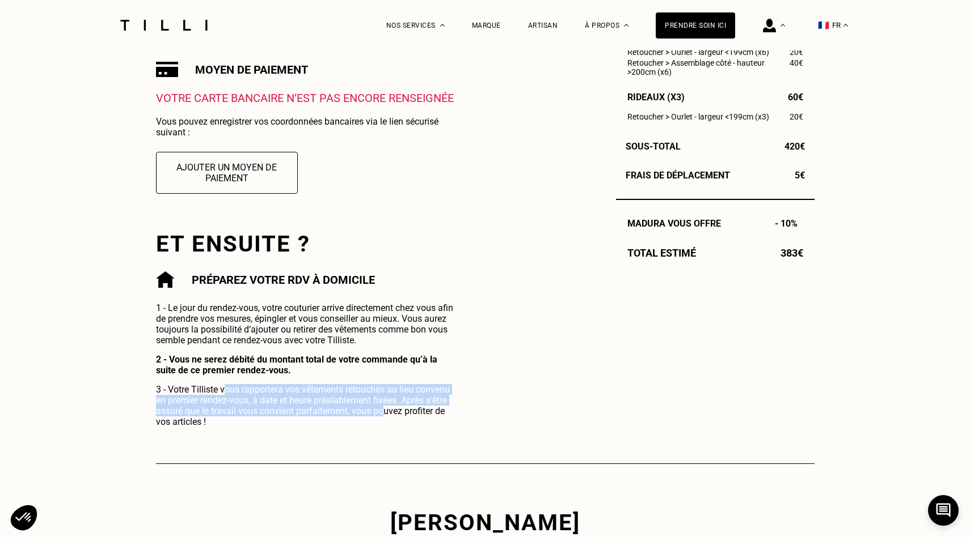
drag, startPoint x: 223, startPoint y: 393, endPoint x: 384, endPoint y: 407, distance: 161.1
click at [384, 407] on p "3 - Votre Tilliste vous rapportera vos vêtements retouchés au lieu convenu en p…" at bounding box center [307, 405] width 302 height 43
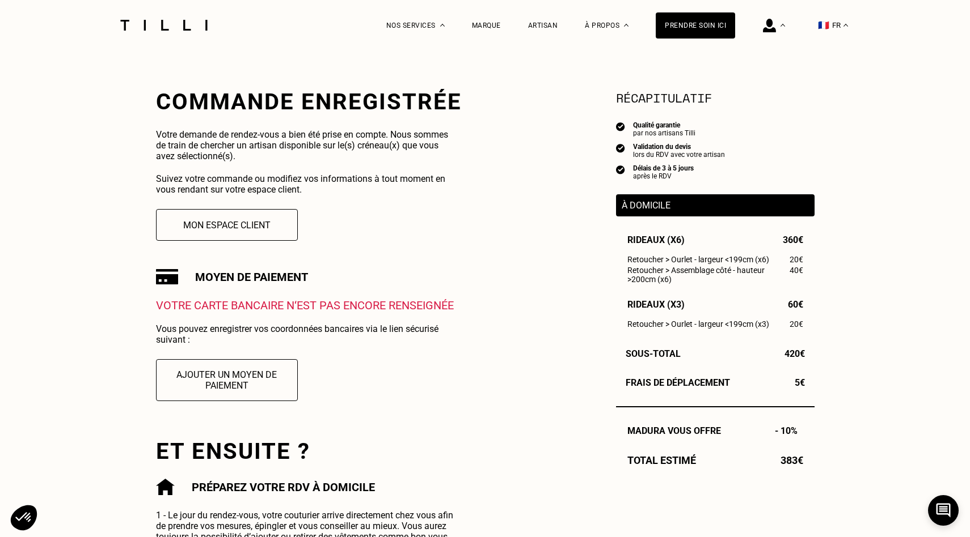
scroll to position [185, 0]
click at [236, 382] on button "Ajouter un moyen de paiement" at bounding box center [227, 381] width 156 height 46
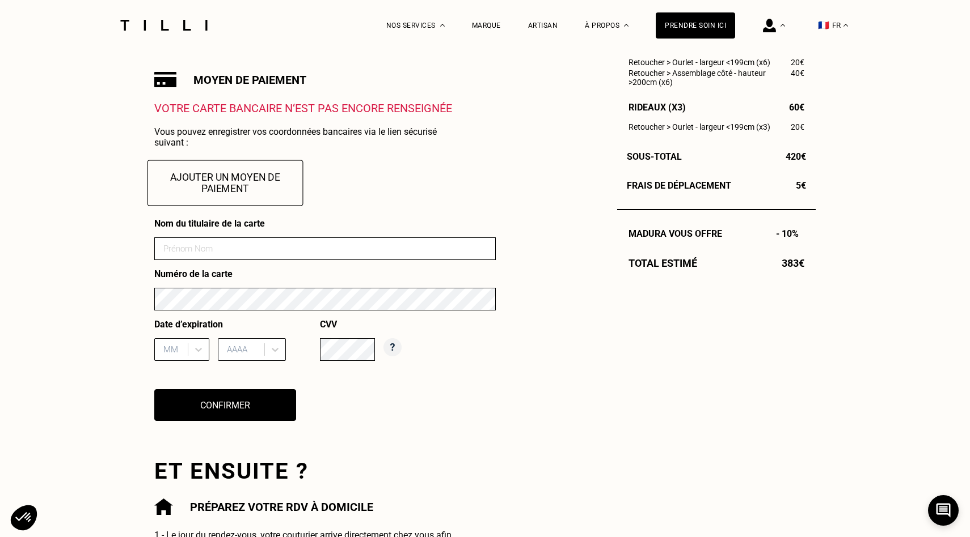
scroll to position [384, 0]
click at [259, 252] on input at bounding box center [324, 248] width 341 height 23
type input "[PERSON_NAME] LUGARINI"
type input "03"
type input "2027"
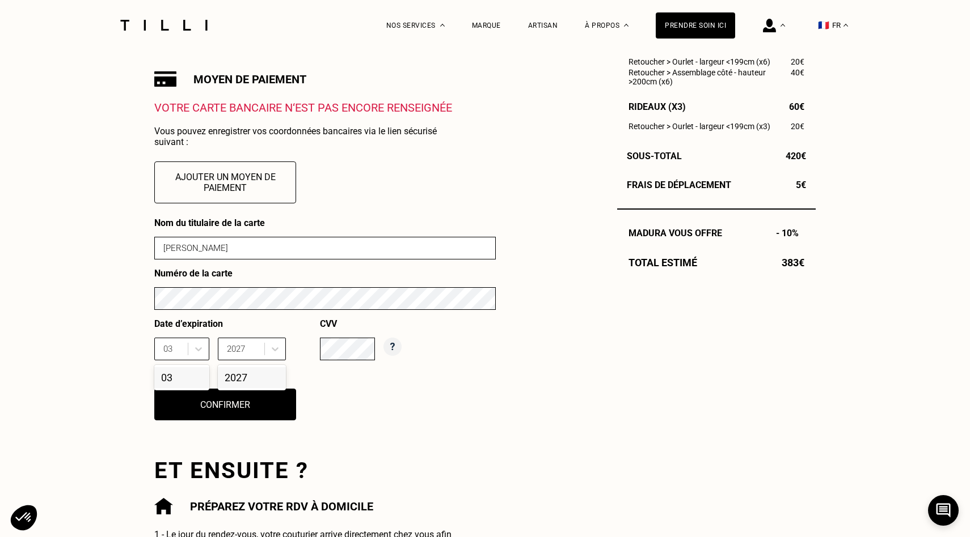
type input "[PERSON_NAME]"
click at [247, 378] on div "2027" at bounding box center [252, 377] width 68 height 21
click at [186, 382] on div "03" at bounding box center [181, 377] width 55 height 21
click at [238, 410] on button "Confirmer" at bounding box center [225, 404] width 156 height 35
